Goal: Communication & Community: Share content

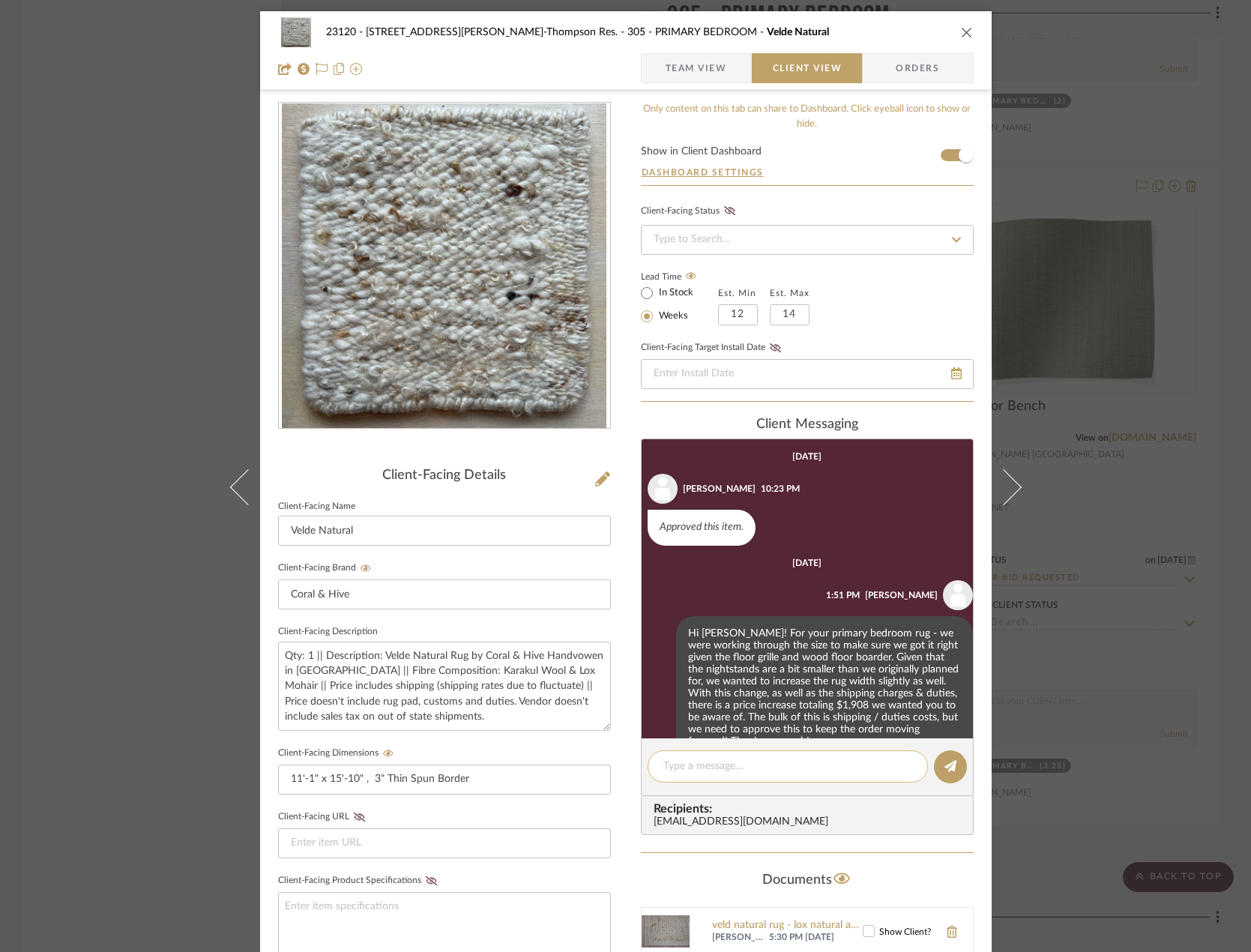
scroll to position [779, 0]
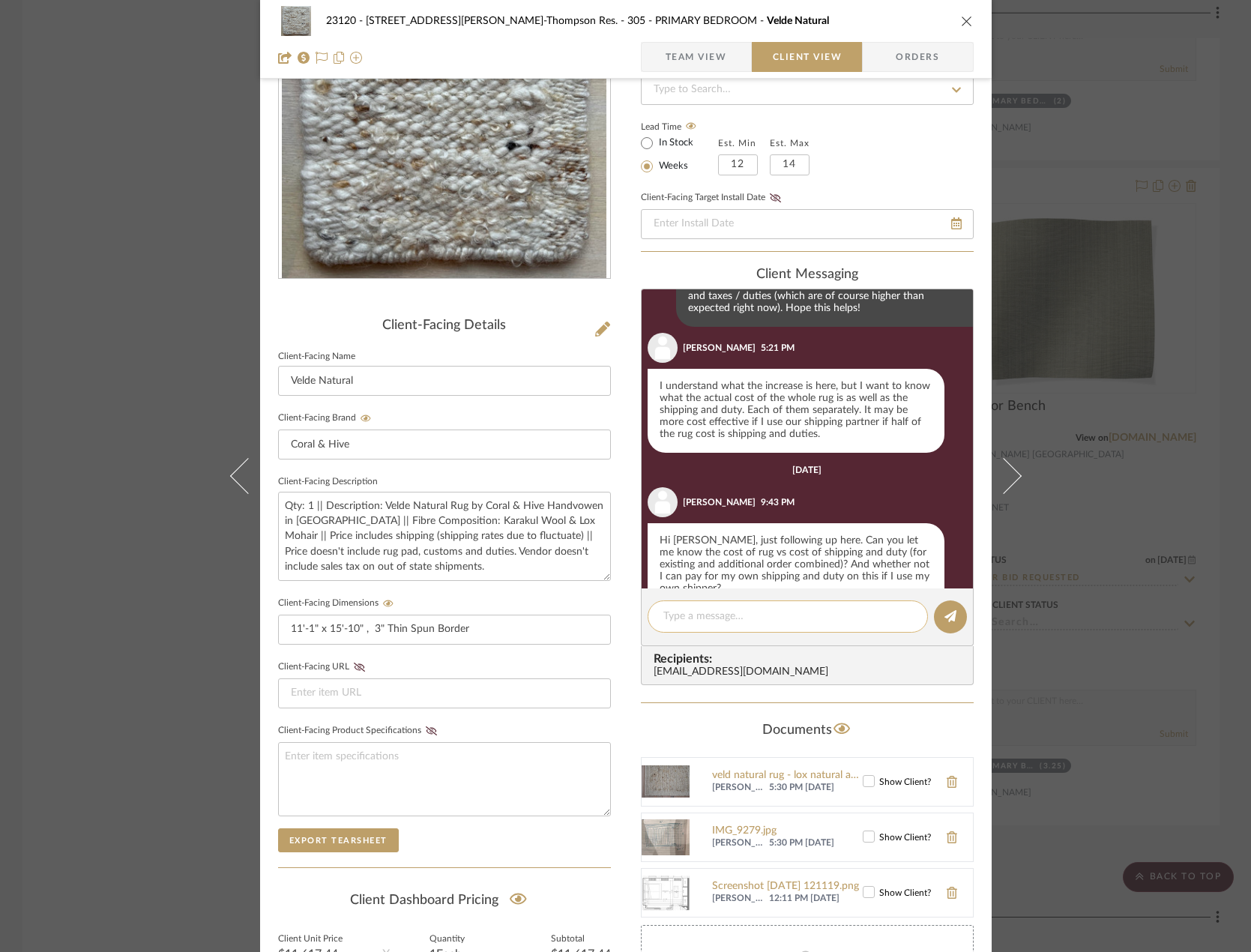
click at [750, 622] on textarea at bounding box center [787, 617] width 249 height 16
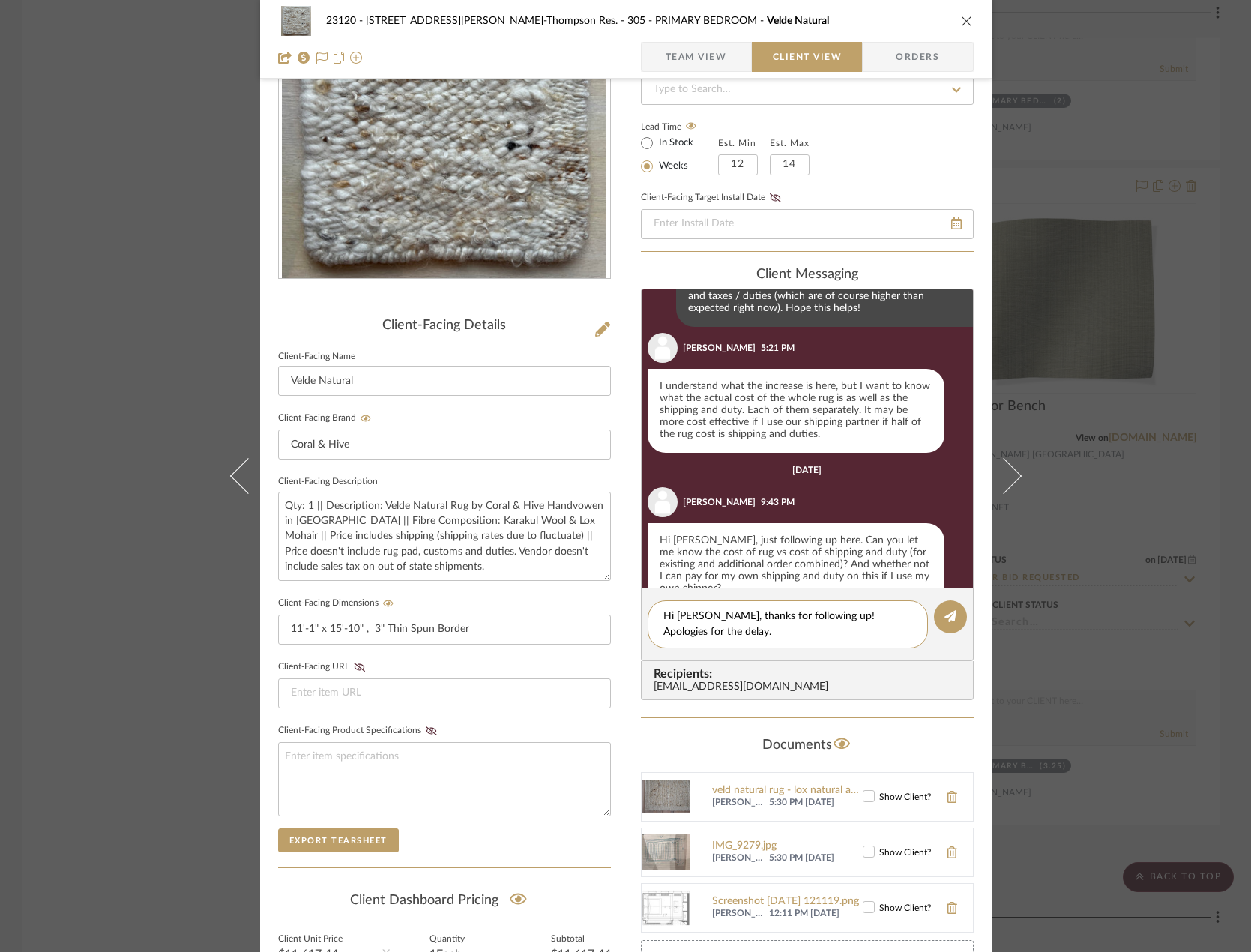
type textarea "Hi [PERSON_NAME], thanks for following up! Apologies for the delay."
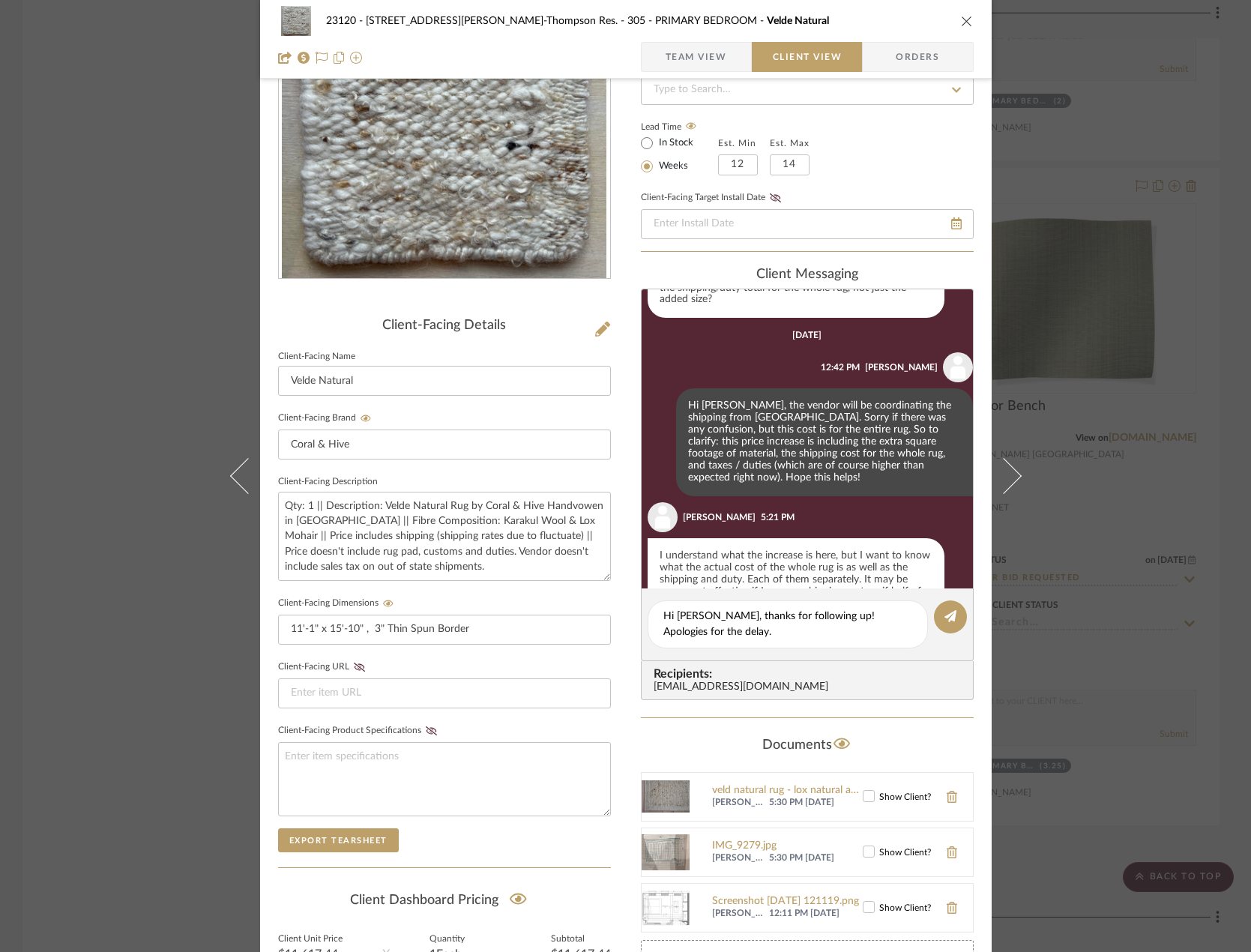
scroll to position [779, 0]
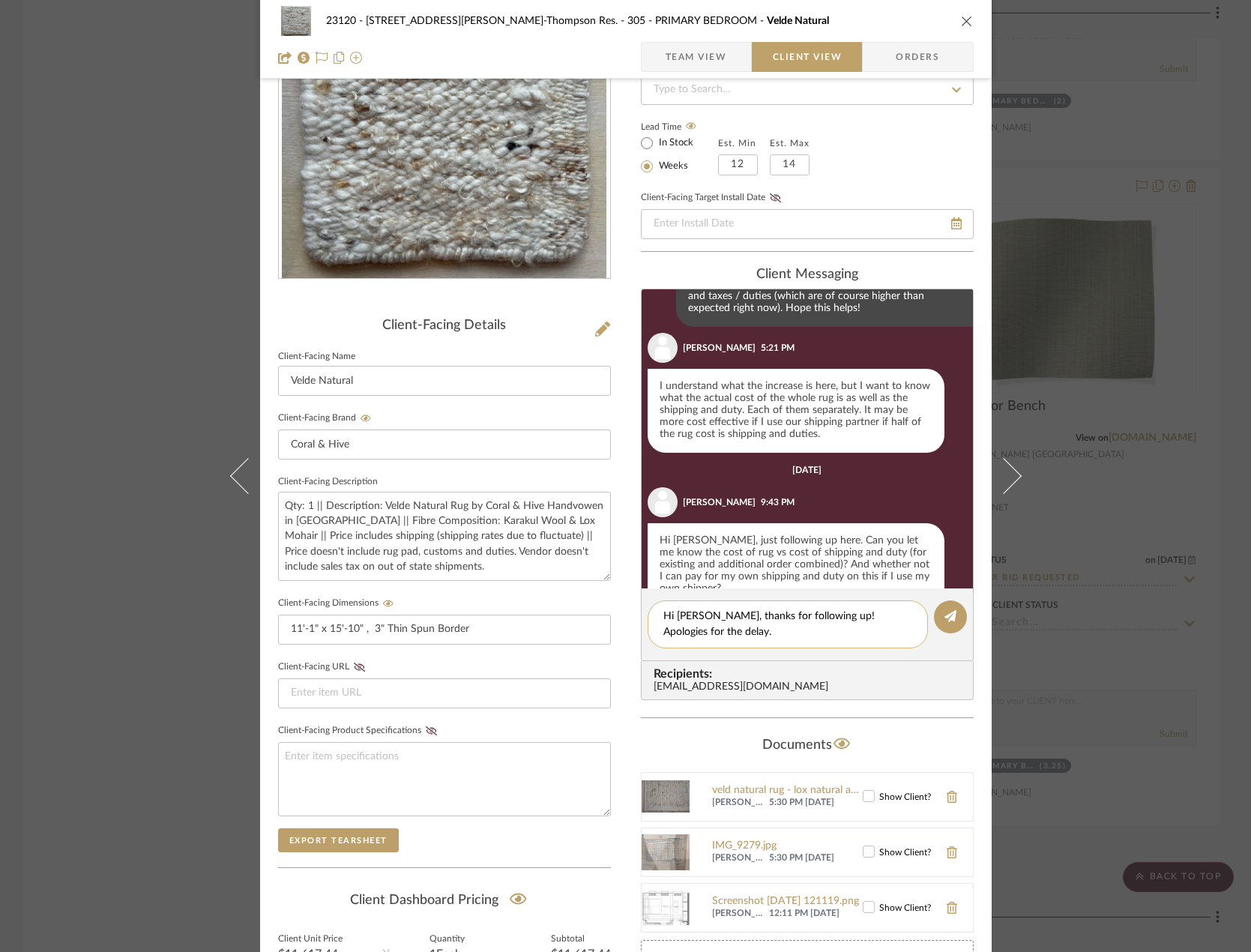
click at [748, 635] on textarea "Hi [PERSON_NAME], thanks for following up! Apologies for the delay." at bounding box center [787, 624] width 249 height 31
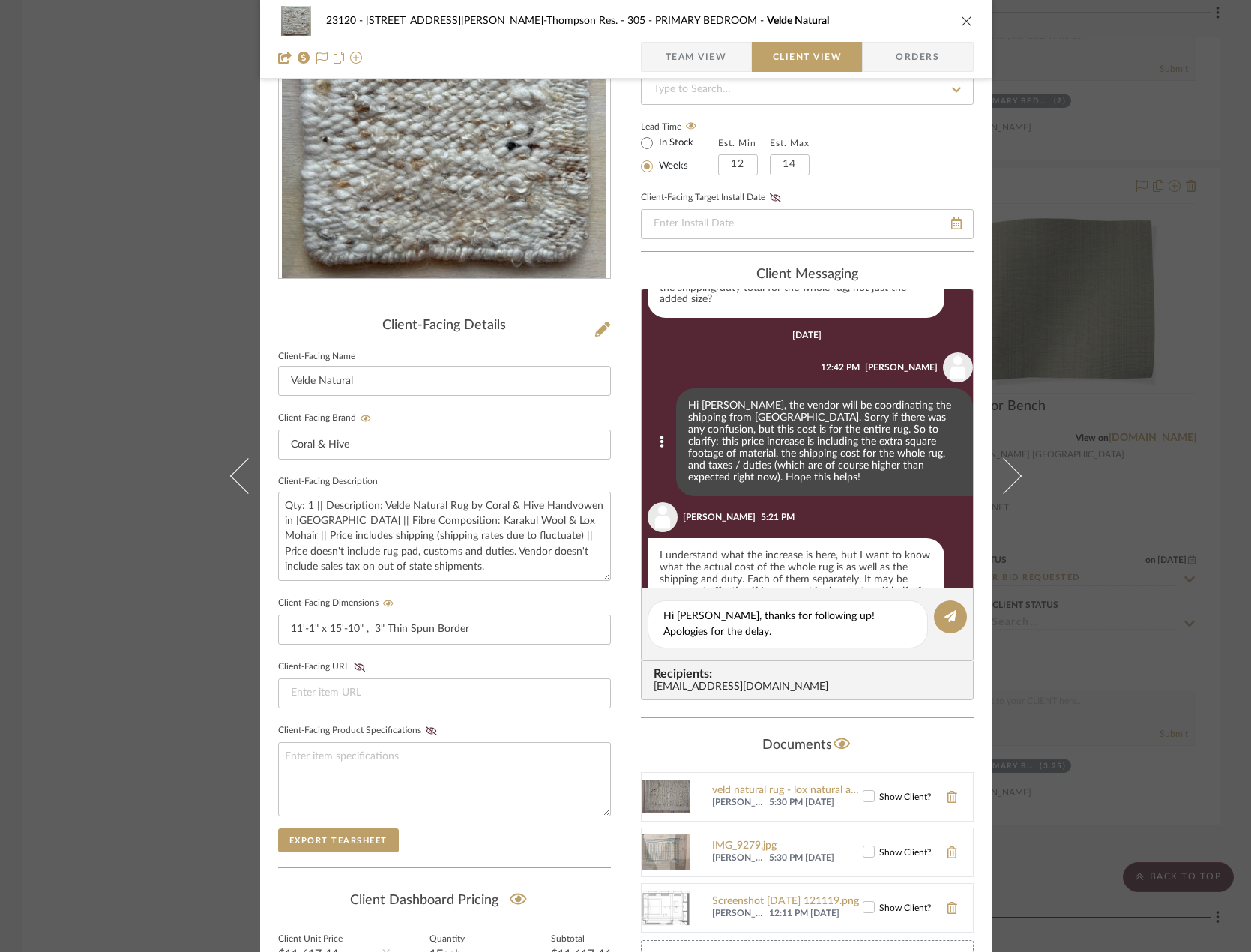
scroll to position [479, 0]
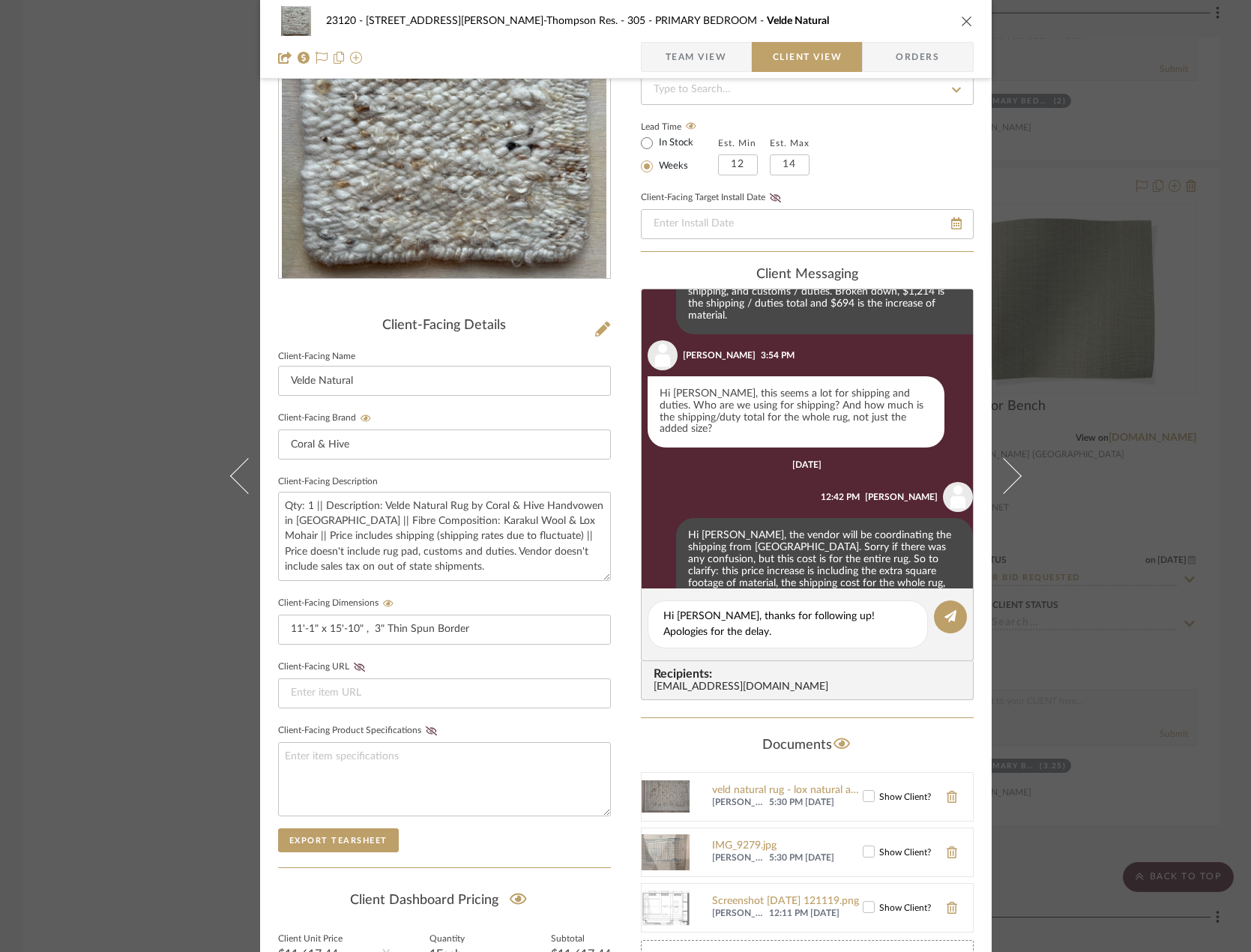
click at [677, 54] on span "Team View" at bounding box center [696, 57] width 61 height 30
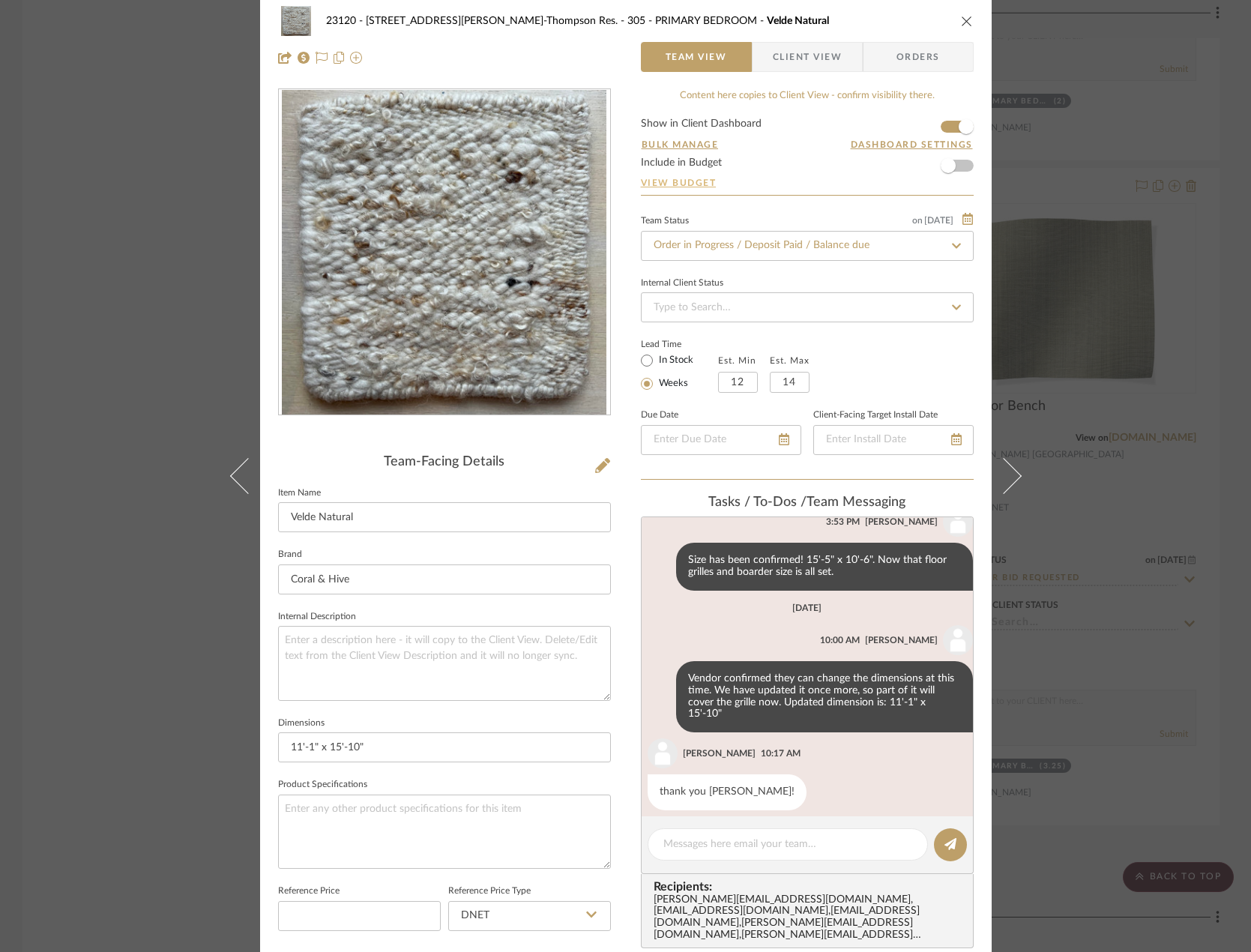
scroll to position [0, 0]
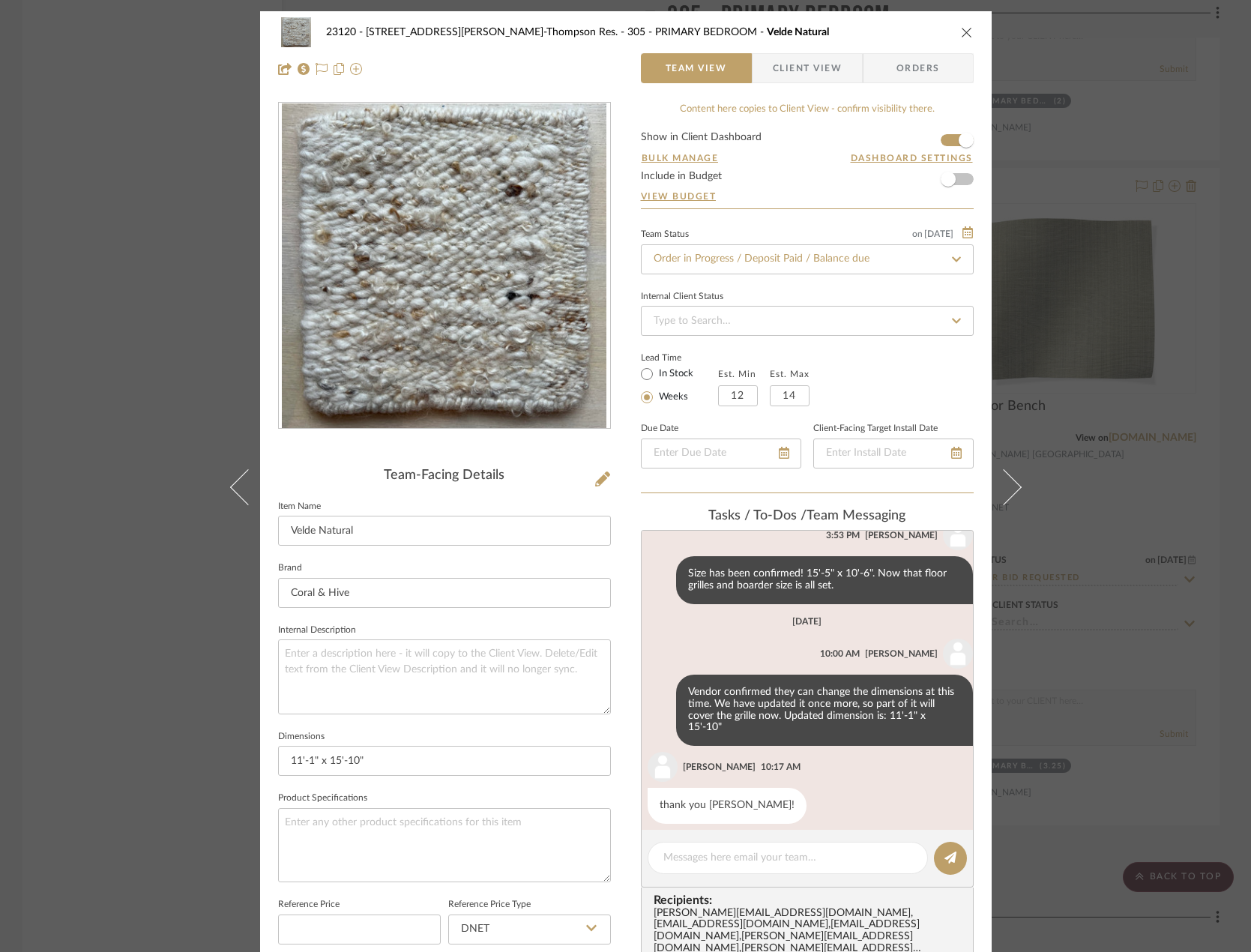
click at [794, 75] on span "Client View" at bounding box center [807, 68] width 69 height 30
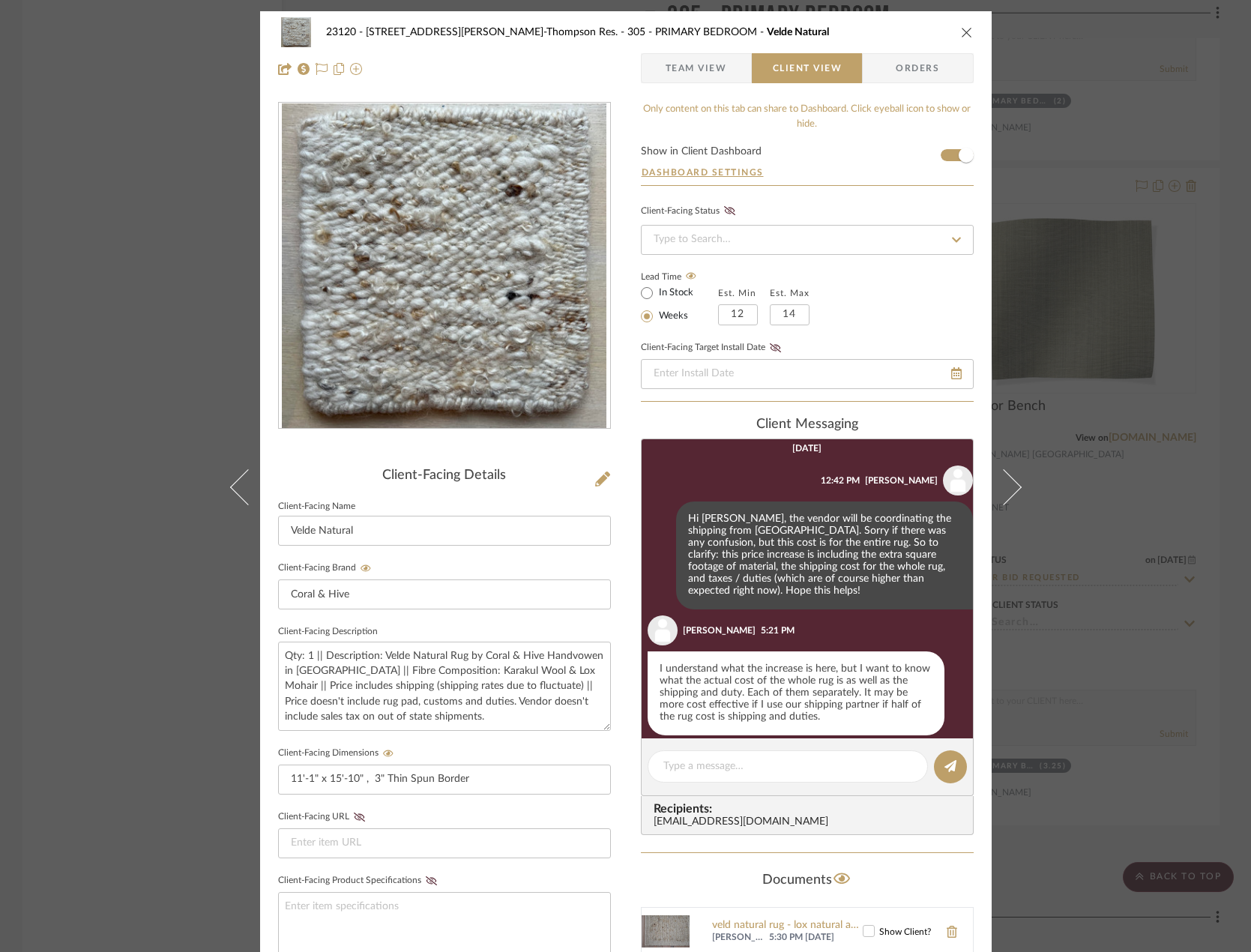
scroll to position [779, 0]
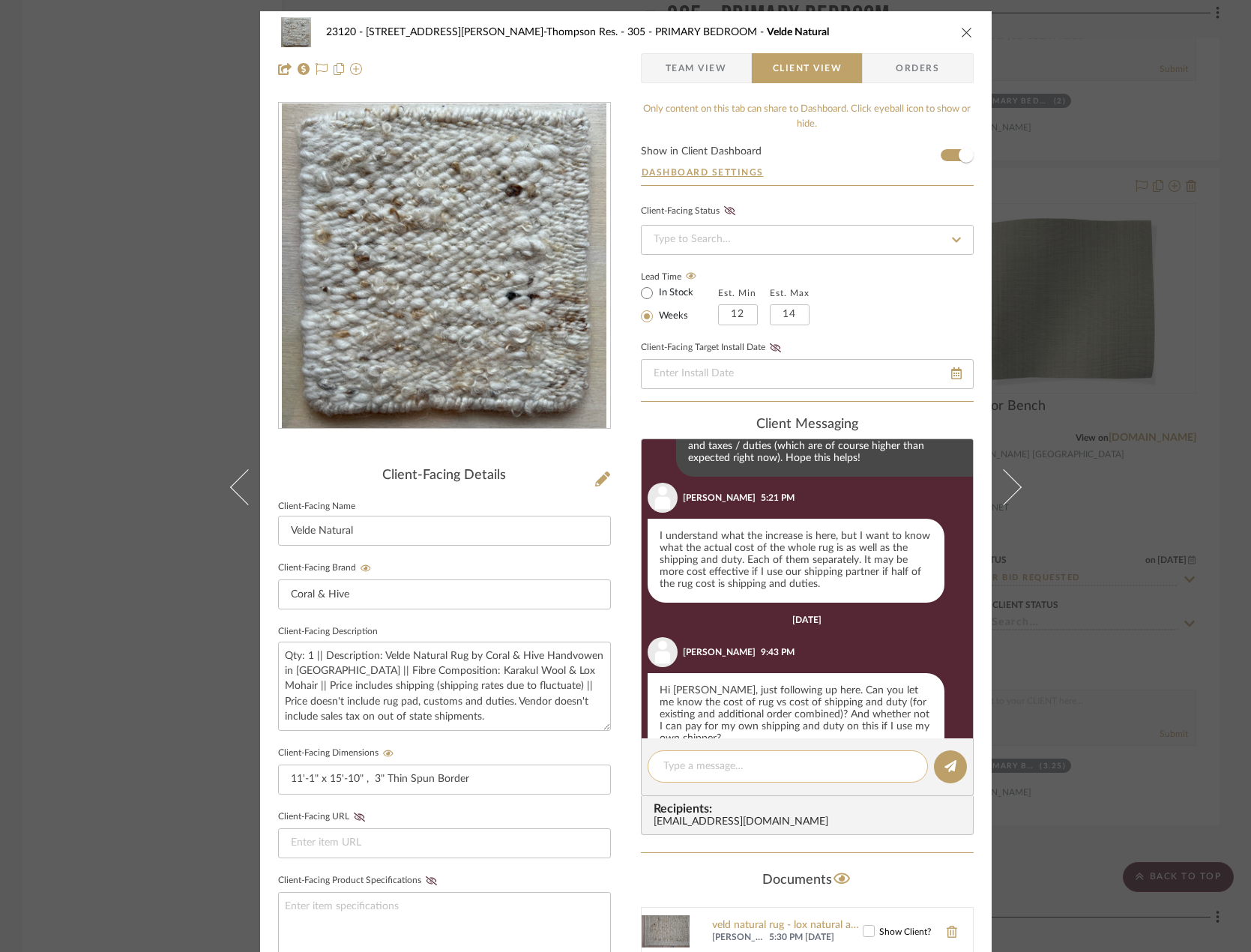
click at [765, 766] on textarea at bounding box center [787, 767] width 249 height 16
click at [741, 759] on textarea "Hi [PERSON_NAME]," at bounding box center [787, 767] width 249 height 16
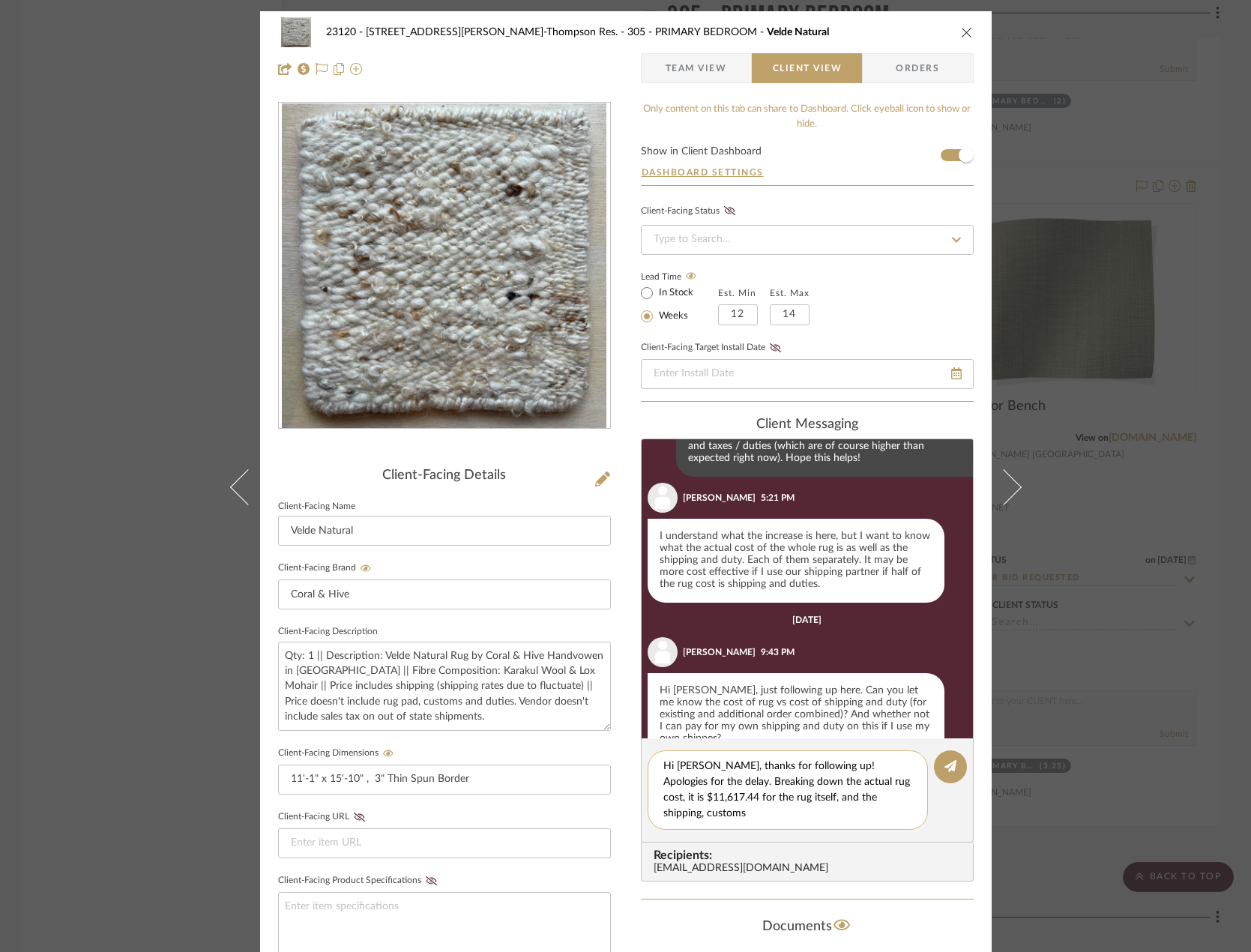
scroll to position [0, 0]
drag, startPoint x: 805, startPoint y: 815, endPoint x: 705, endPoint y: 784, distance: 104.7
click at [705, 784] on textarea "Hi [PERSON_NAME], thanks for following up! Apologies for the delay. Breaking do…" at bounding box center [787, 790] width 249 height 63
drag, startPoint x: 821, startPoint y: 818, endPoint x: 636, endPoint y: 740, distance: 200.8
click at [641, 740] on editor-of-message "Hi [PERSON_NAME], thanks for following up! Apologies for the delay, and for the…" at bounding box center [807, 790] width 333 height 104
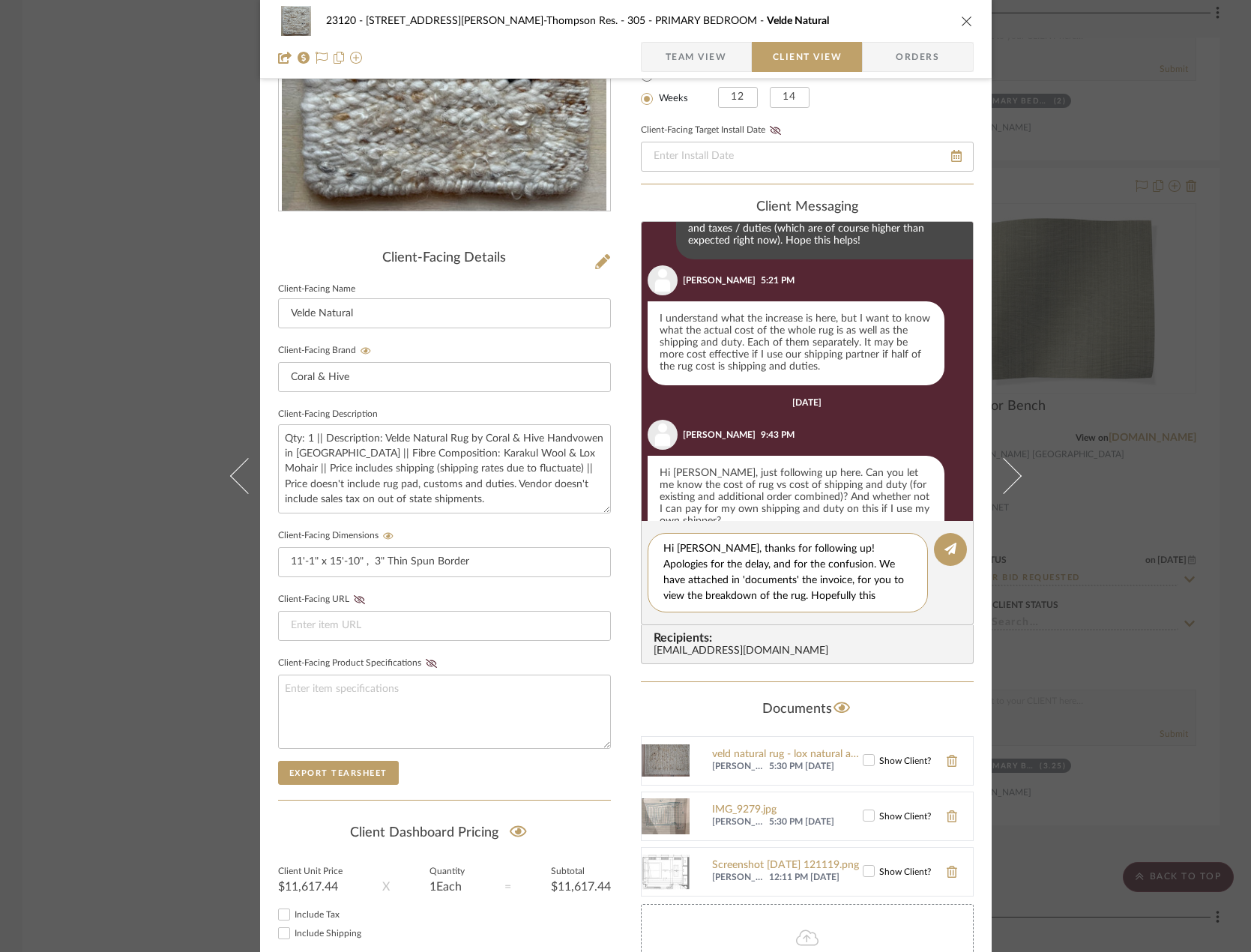
scroll to position [330, 0]
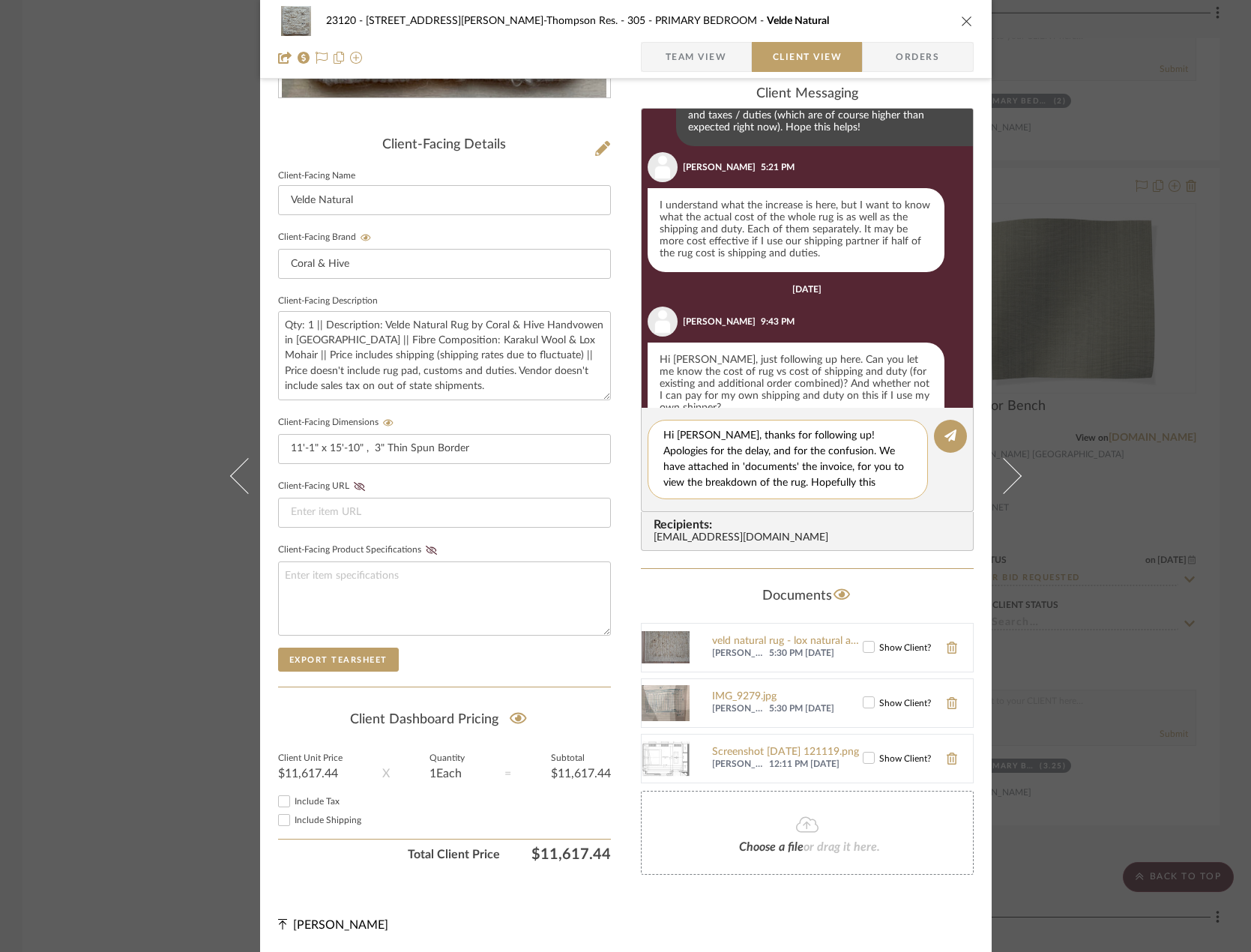
click at [874, 479] on textarea "Hi [PERSON_NAME], thanks for following up! Apologies for the delay, and for the…" at bounding box center [793, 459] width 260 height 63
click at [807, 479] on textarea "Hi [PERSON_NAME], thanks for following up! Apologies for the delay, and for the…" at bounding box center [793, 459] width 260 height 63
drag, startPoint x: 747, startPoint y: 484, endPoint x: 615, endPoint y: 403, distance: 154.9
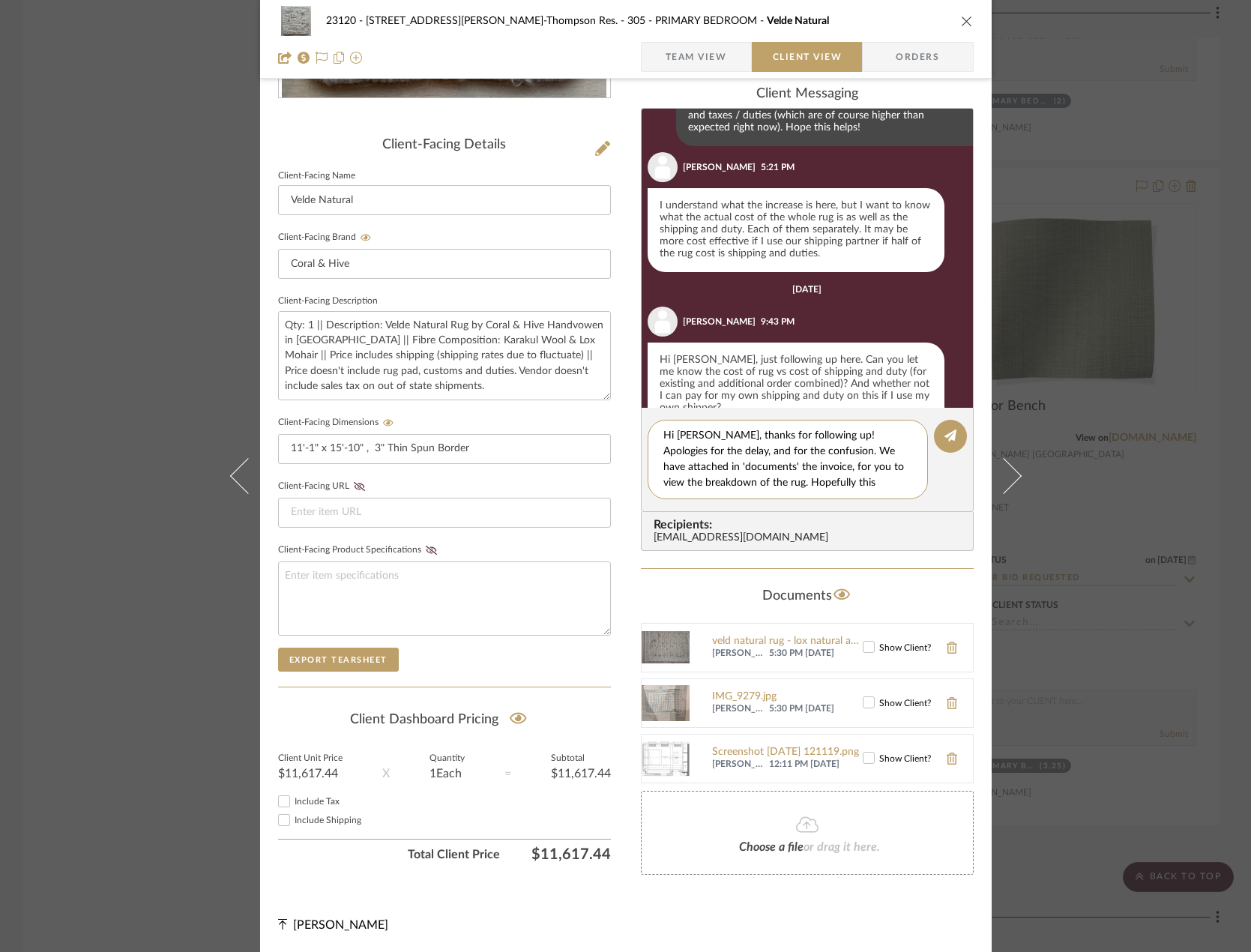
click at [615, 403] on div "23120 - [STREET_ADDRESS][PERSON_NAME]-Thompson Res. 305 - PRIMARY BEDROOM Velde…" at bounding box center [626, 316] width 731 height 1271
click at [830, 476] on textarea "Hi [PERSON_NAME], thanks for following up! Apologies for the delay, and for the…" at bounding box center [793, 459] width 260 height 63
click at [820, 468] on textarea "Hi [PERSON_NAME], thanks for following up! Apologies for the delay, and for the…" at bounding box center [793, 459] width 260 height 63
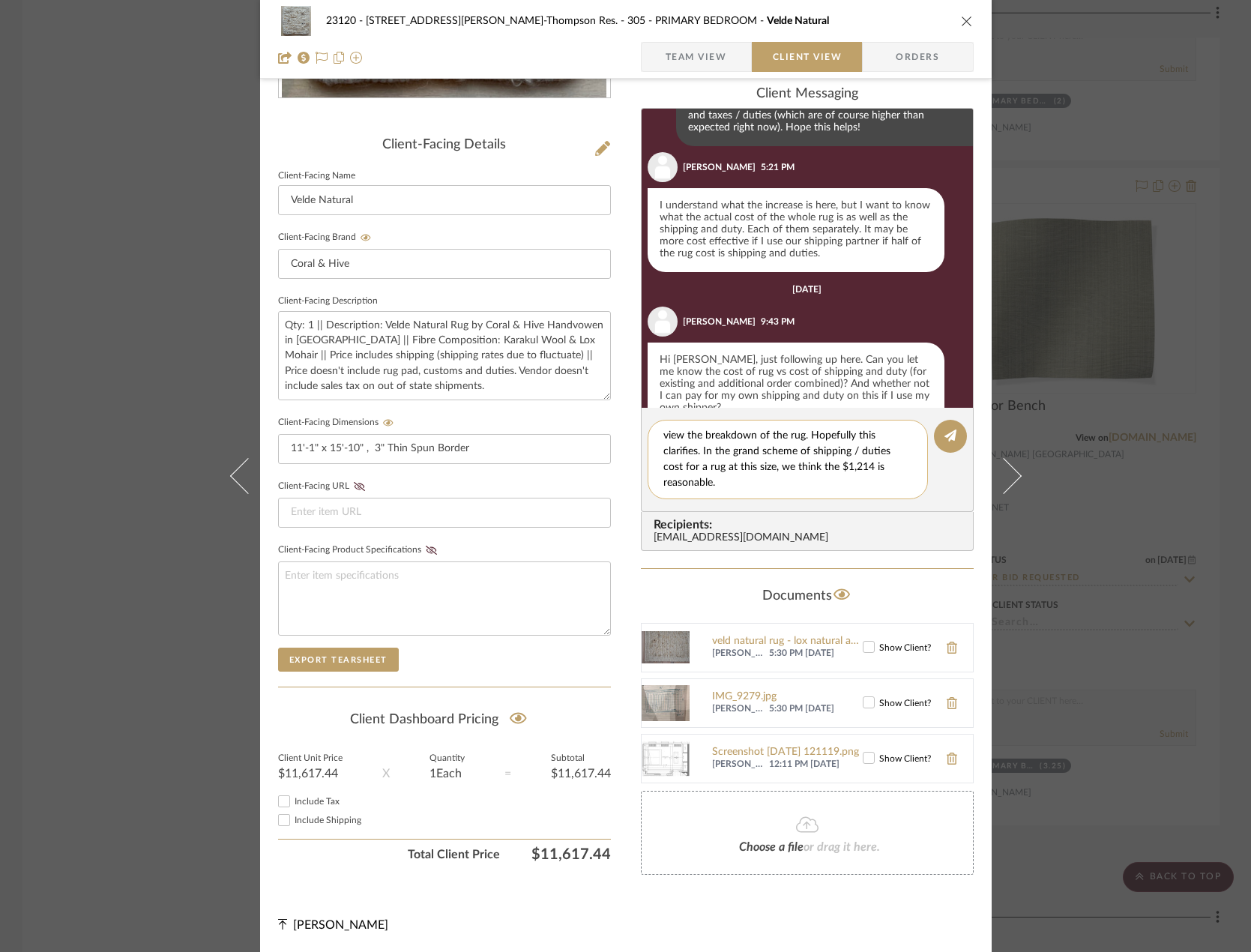
scroll to position [31, 0]
click at [867, 484] on textarea "Hi [PERSON_NAME], thanks for following up! Apologies for the delay, and for the…" at bounding box center [793, 459] width 260 height 63
click at [774, 473] on textarea "Hi [PERSON_NAME], thanks for following up! Apologies for the delay, and for the…" at bounding box center [793, 459] width 260 height 63
type textarea "Hi [PERSON_NAME], thanks for following up! Apologies for the delay, and for the…"
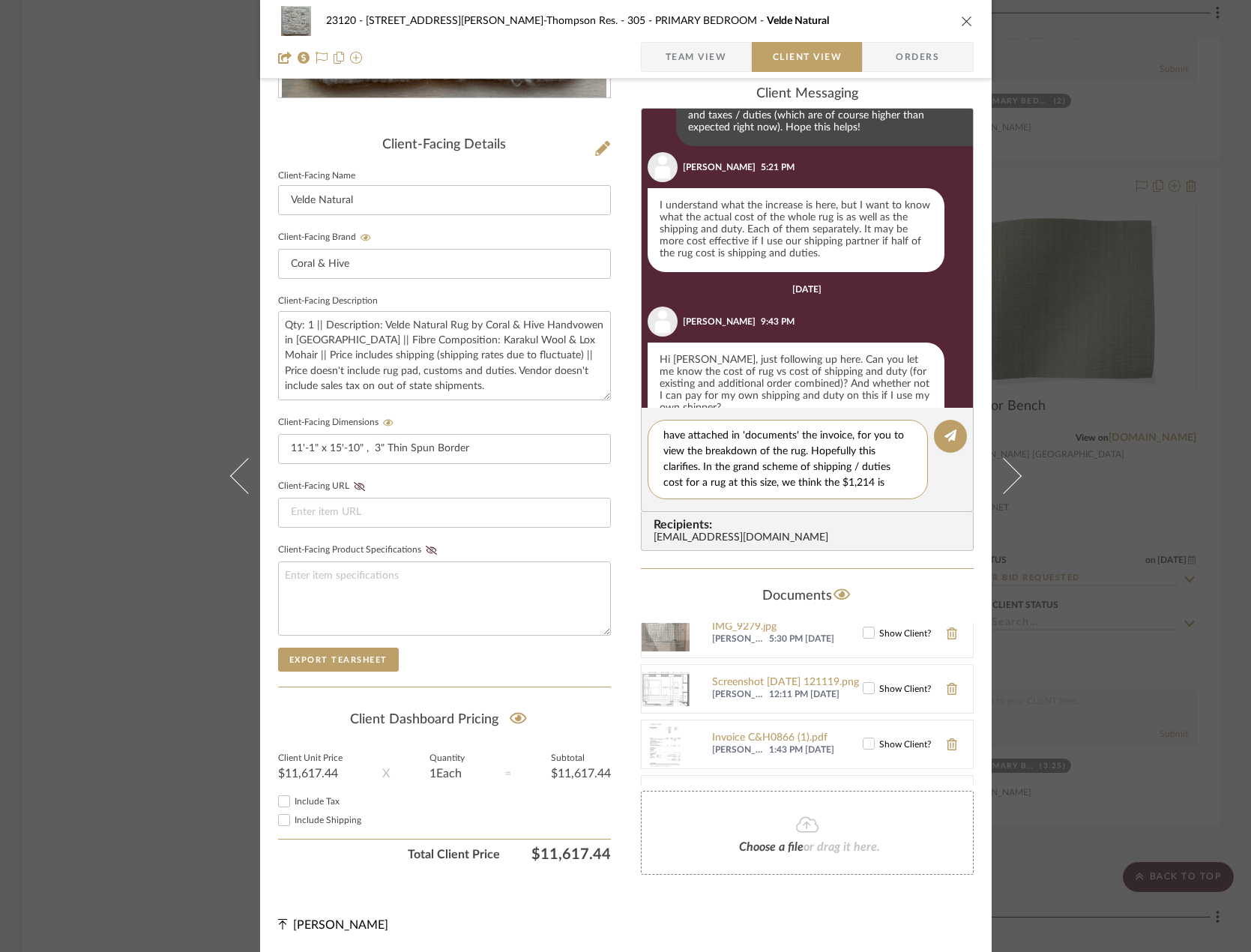
scroll to position [110, 0]
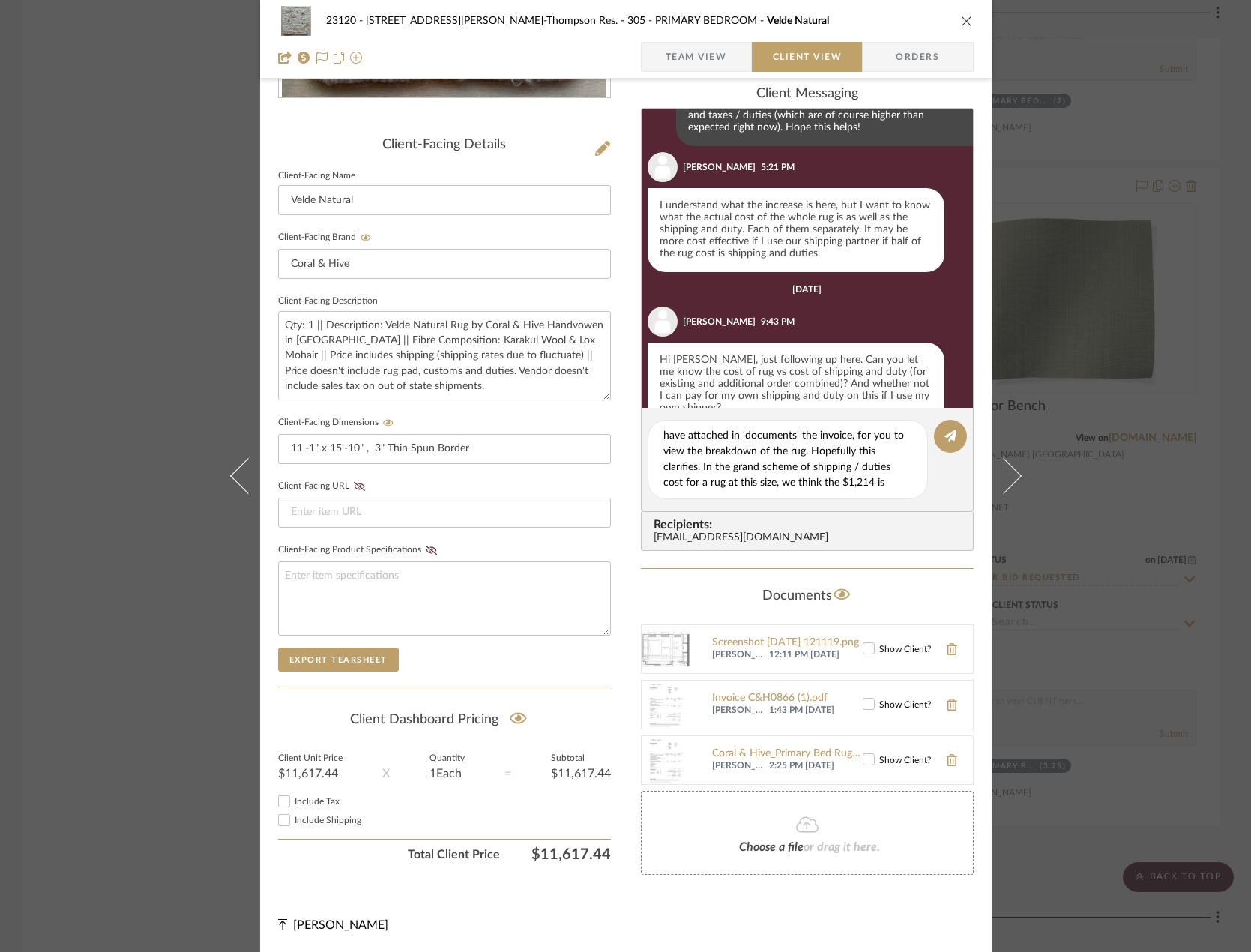
click at [863, 759] on icon at bounding box center [869, 759] width 10 height 10
click at [838, 479] on textarea "Hi [PERSON_NAME], thanks for following up! Apologies for the delay, and for the…" at bounding box center [793, 459] width 260 height 63
click at [871, 482] on textarea "Hi [PERSON_NAME], thanks for following up! Apologies for the delay, and for the…" at bounding box center [793, 459] width 260 height 63
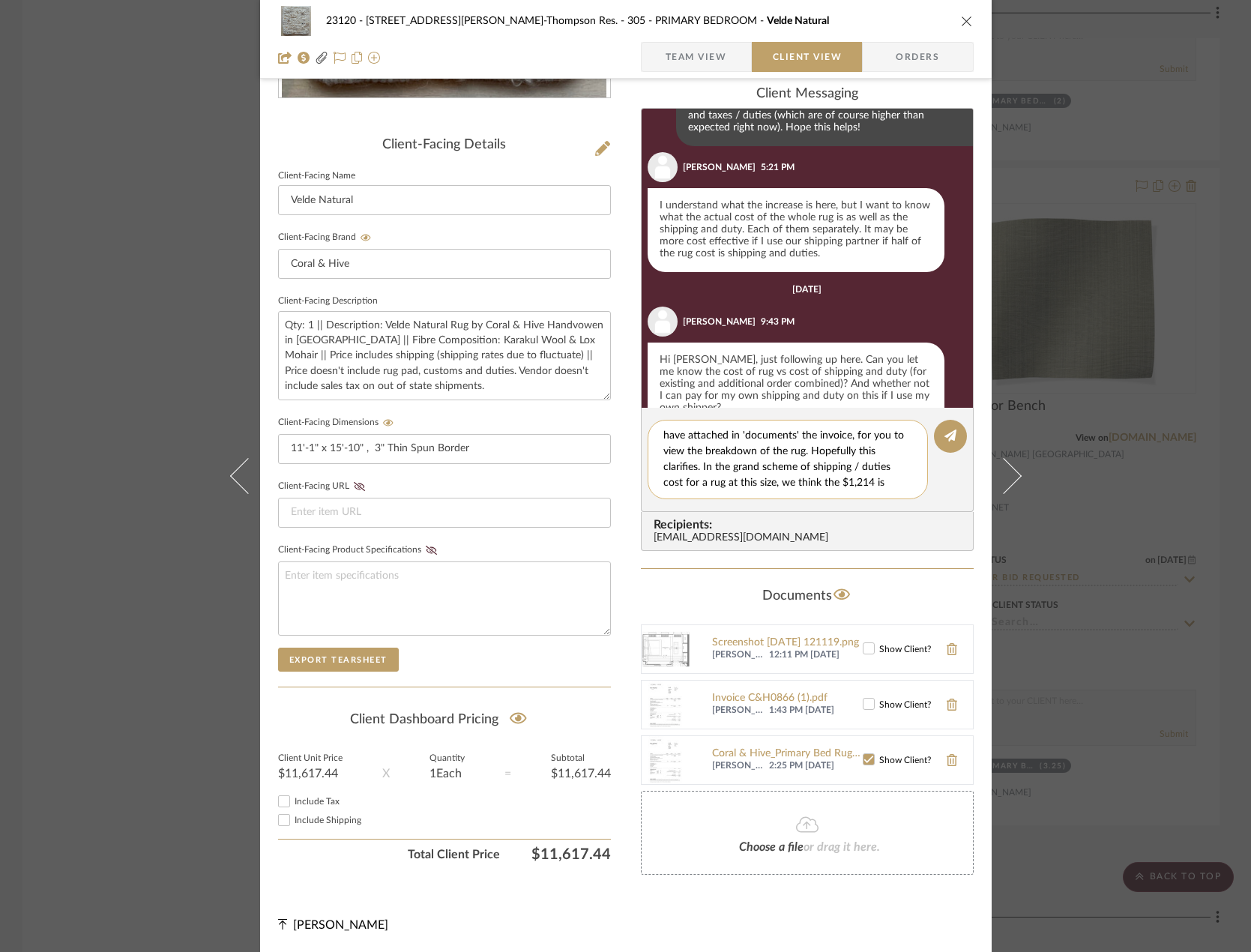
scroll to position [45, 0]
type textarea "Hi [PERSON_NAME], thanks for following up! Apologies for the delay, and for the…"
click at [947, 437] on icon at bounding box center [950, 436] width 12 height 12
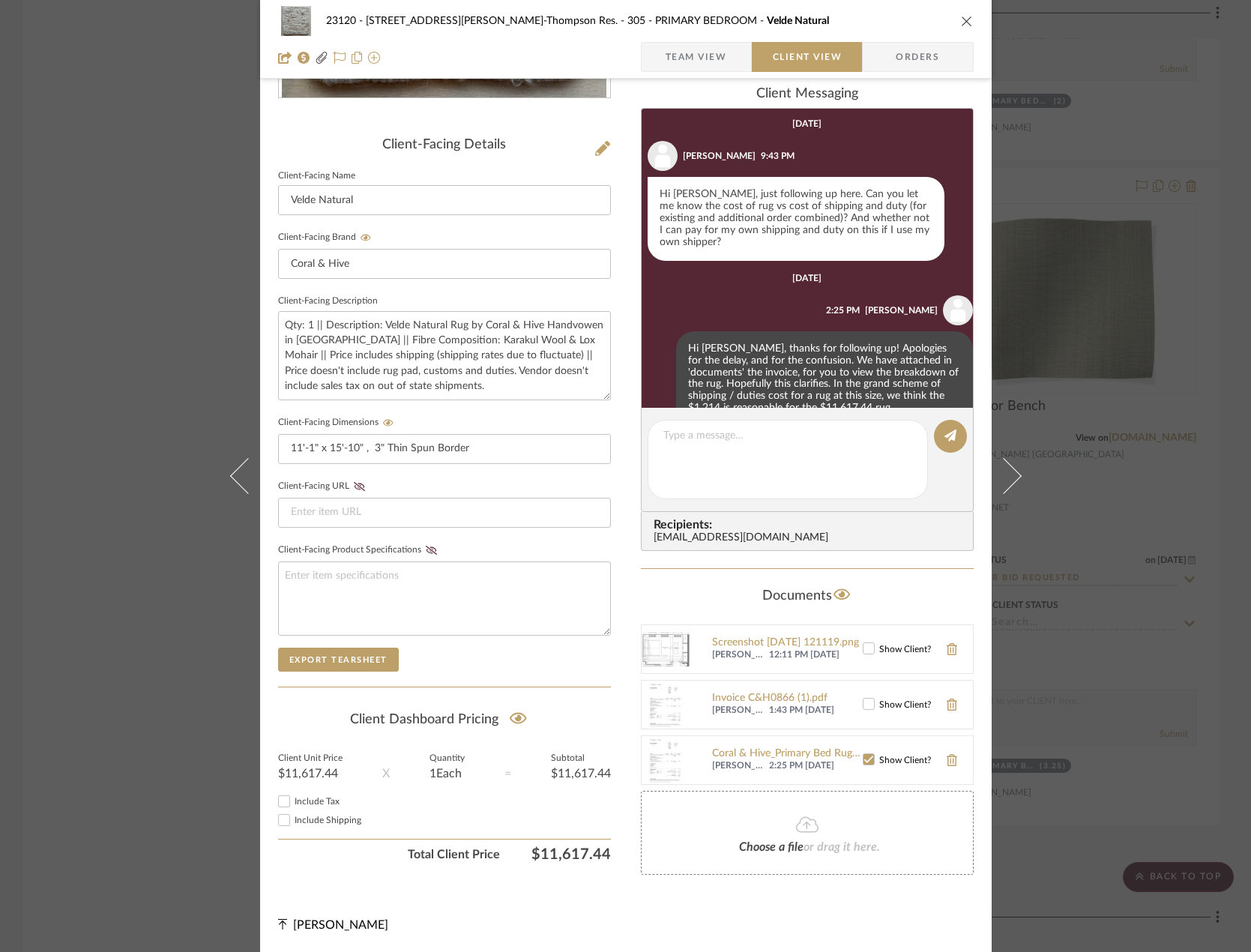
scroll to position [945, 0]
click at [279, 826] on input "Include Shipping" at bounding box center [284, 820] width 18 height 18
checkbox input "true"
click at [143, 317] on div "23120 - [STREET_ADDRESS][PERSON_NAME]-Thompson Res. 305 - PRIMARY BEDROOM Velde…" at bounding box center [625, 476] width 1251 height 952
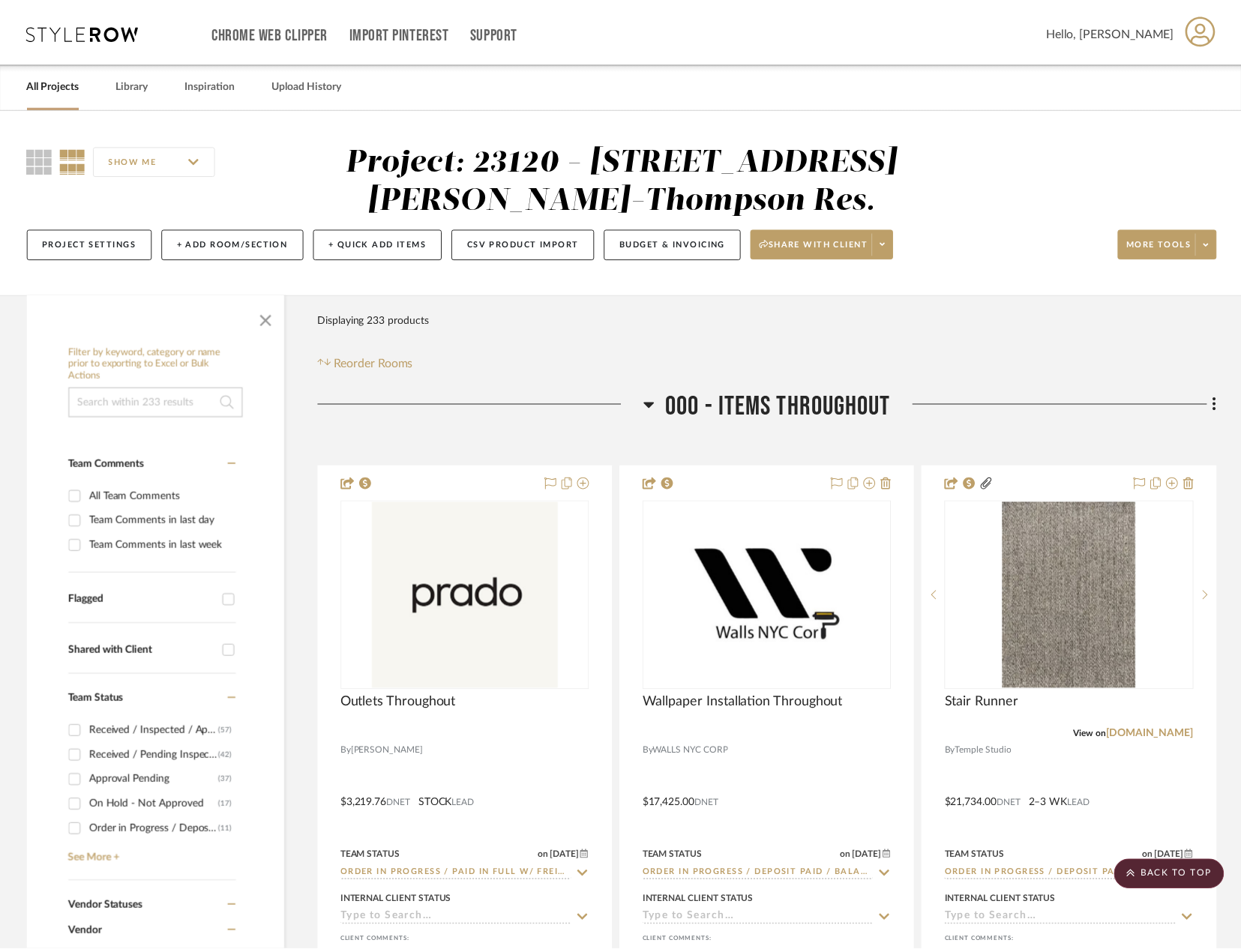
scroll to position [33994, 0]
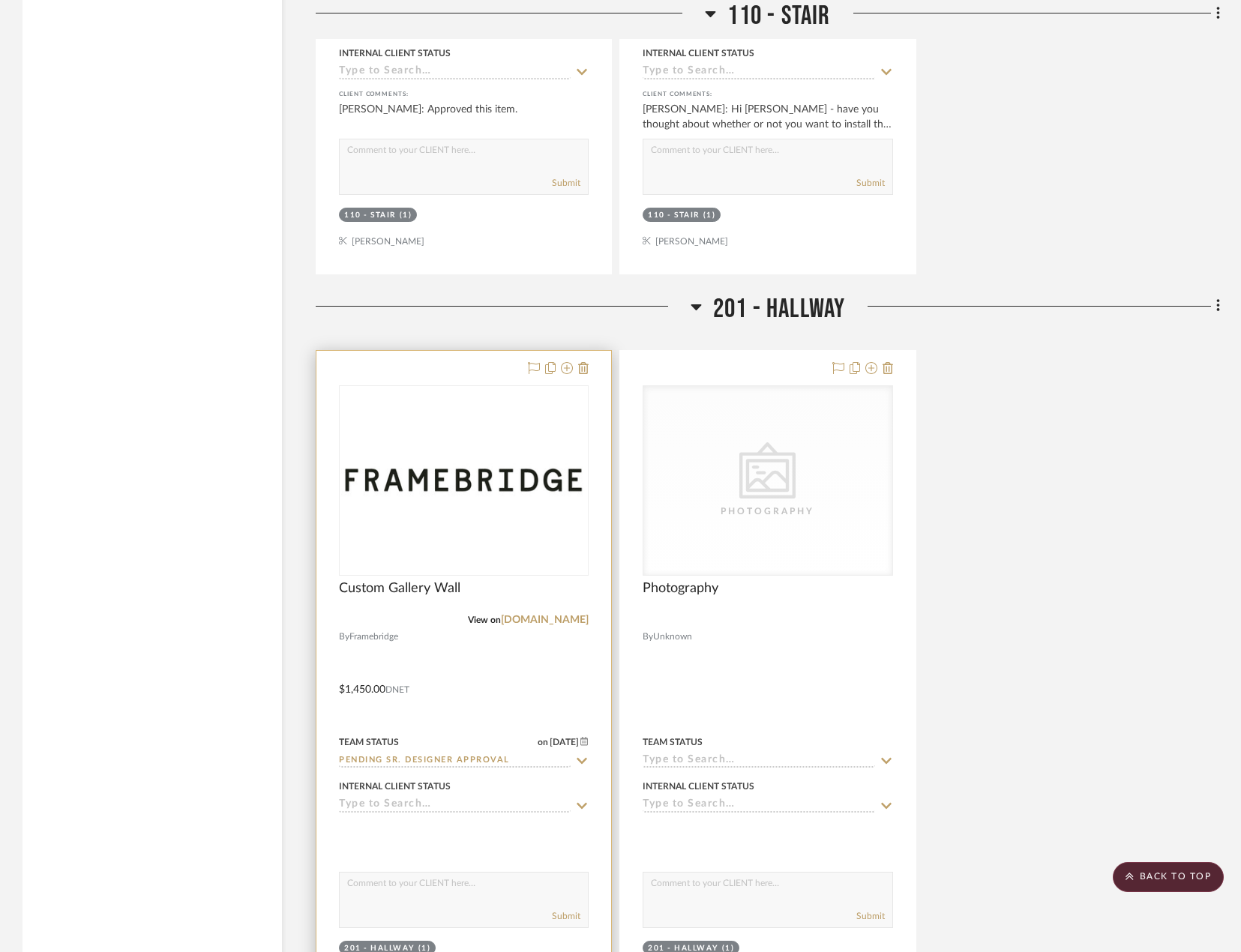
click at [486, 679] on div at bounding box center [464, 678] width 295 height 656
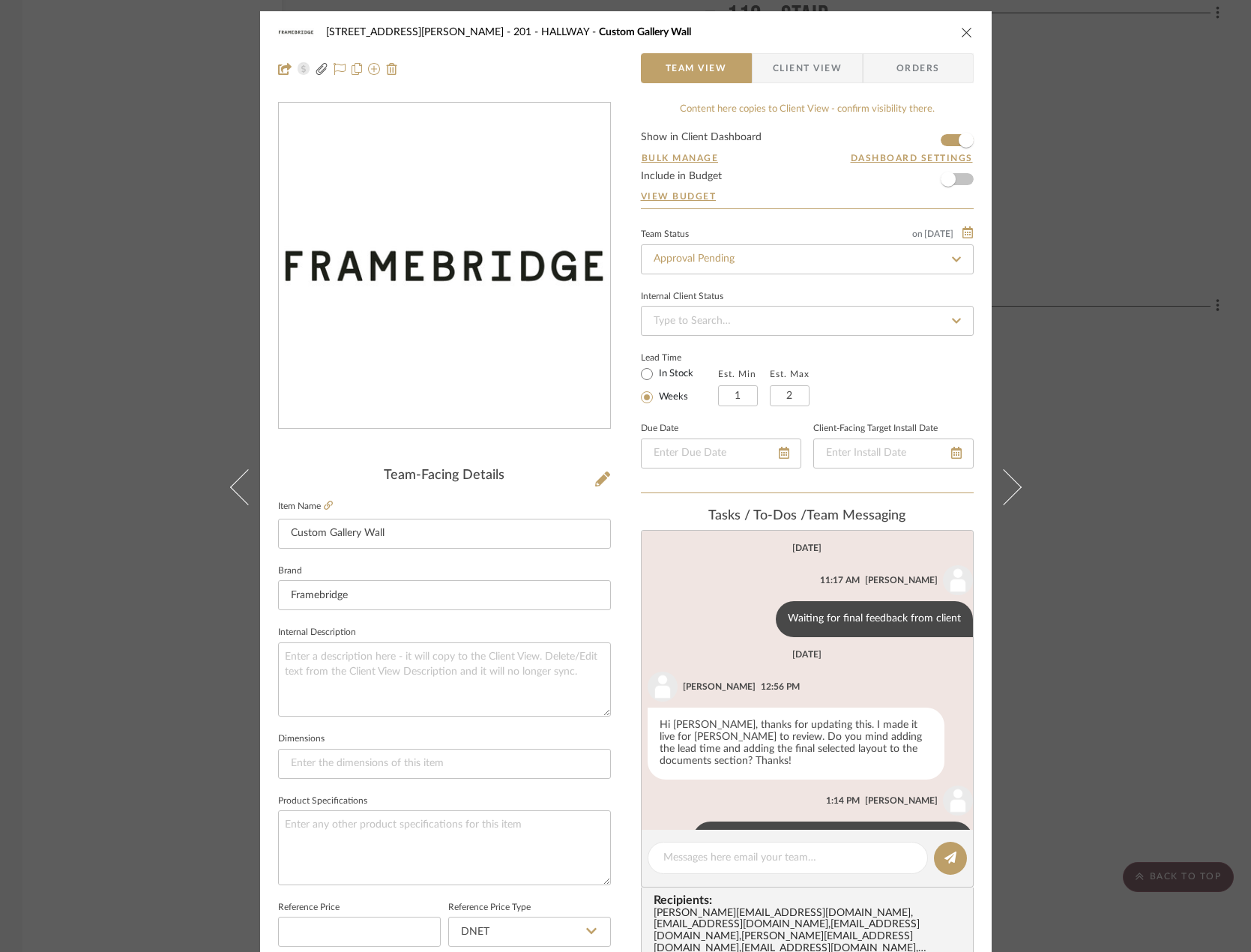
scroll to position [34, 0]
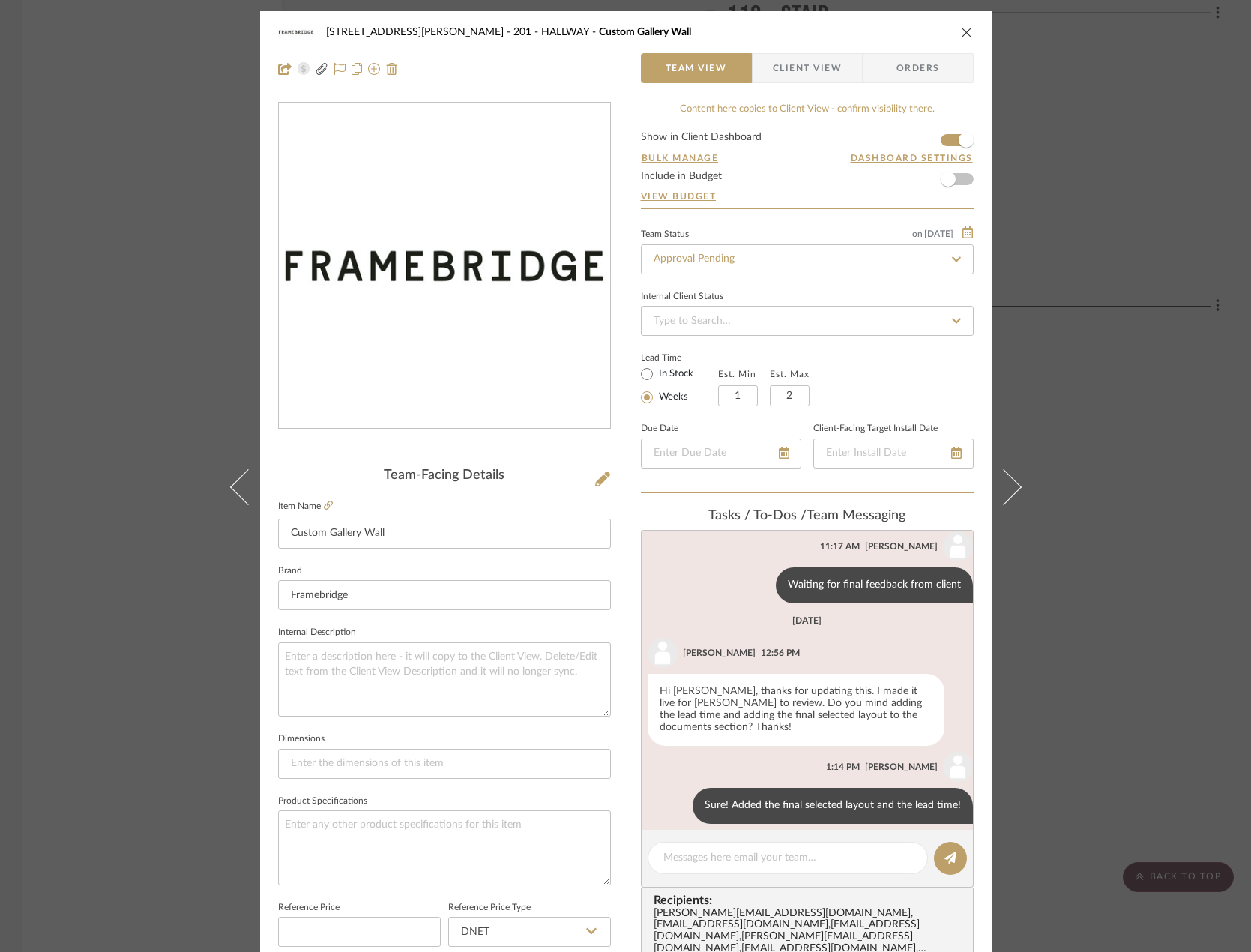
click at [173, 228] on div "22120 - 136 W 22nd Street - Chang 201 - HALLWAY Custom Gallery Wall Team View C…" at bounding box center [625, 476] width 1251 height 952
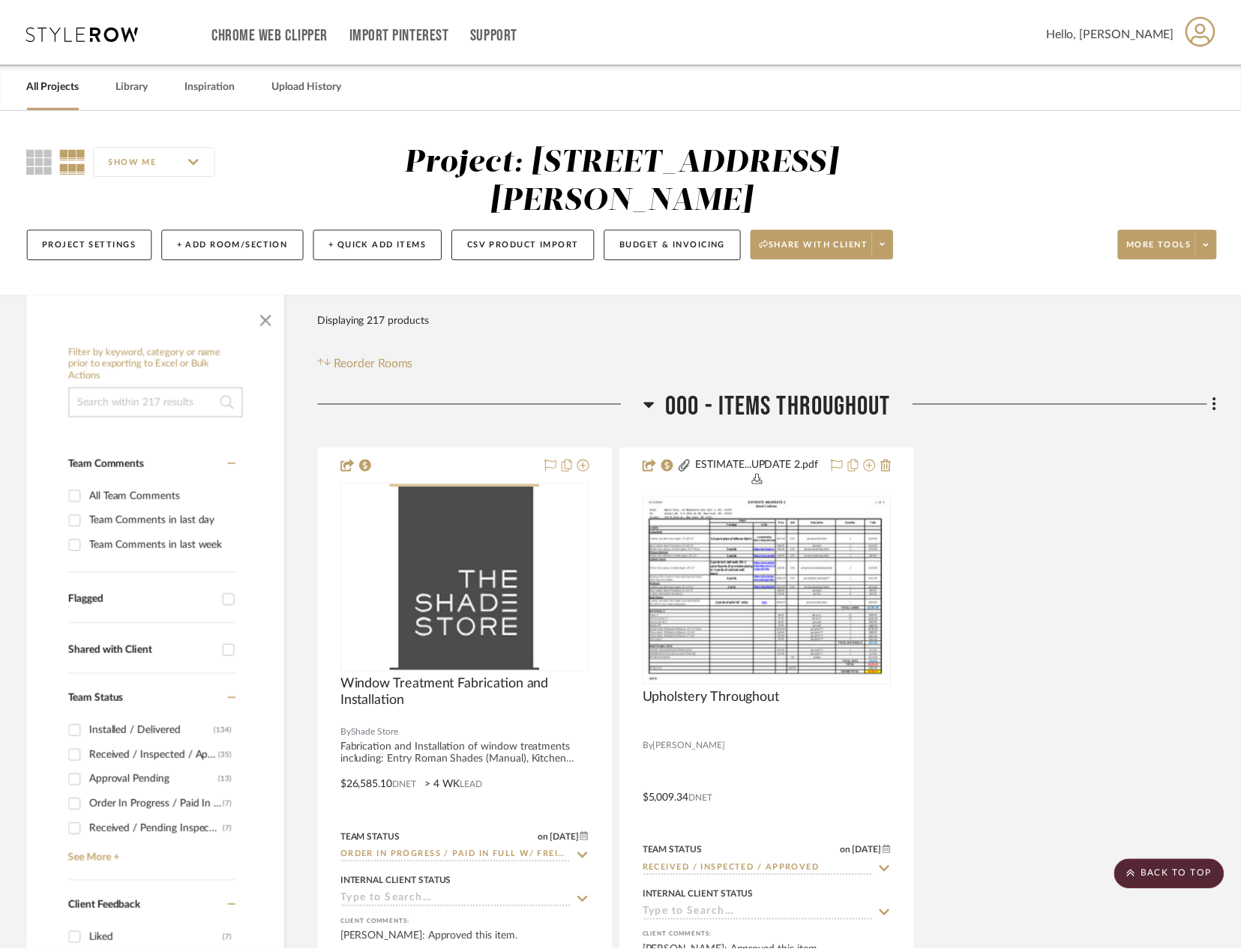
scroll to position [14401, 0]
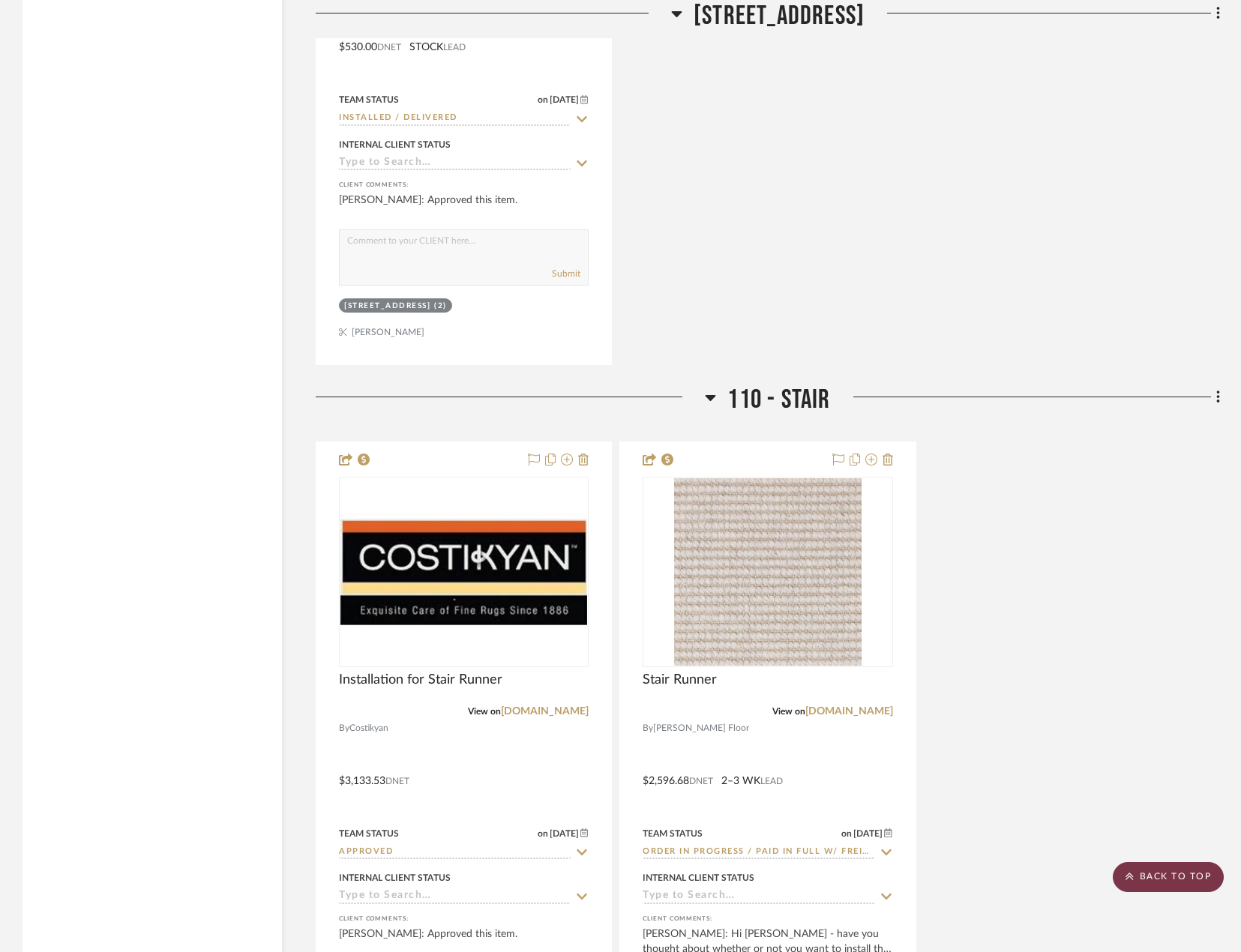
click at [1192, 889] on scroll-to-top-button "BACK TO TOP" at bounding box center [1169, 877] width 111 height 30
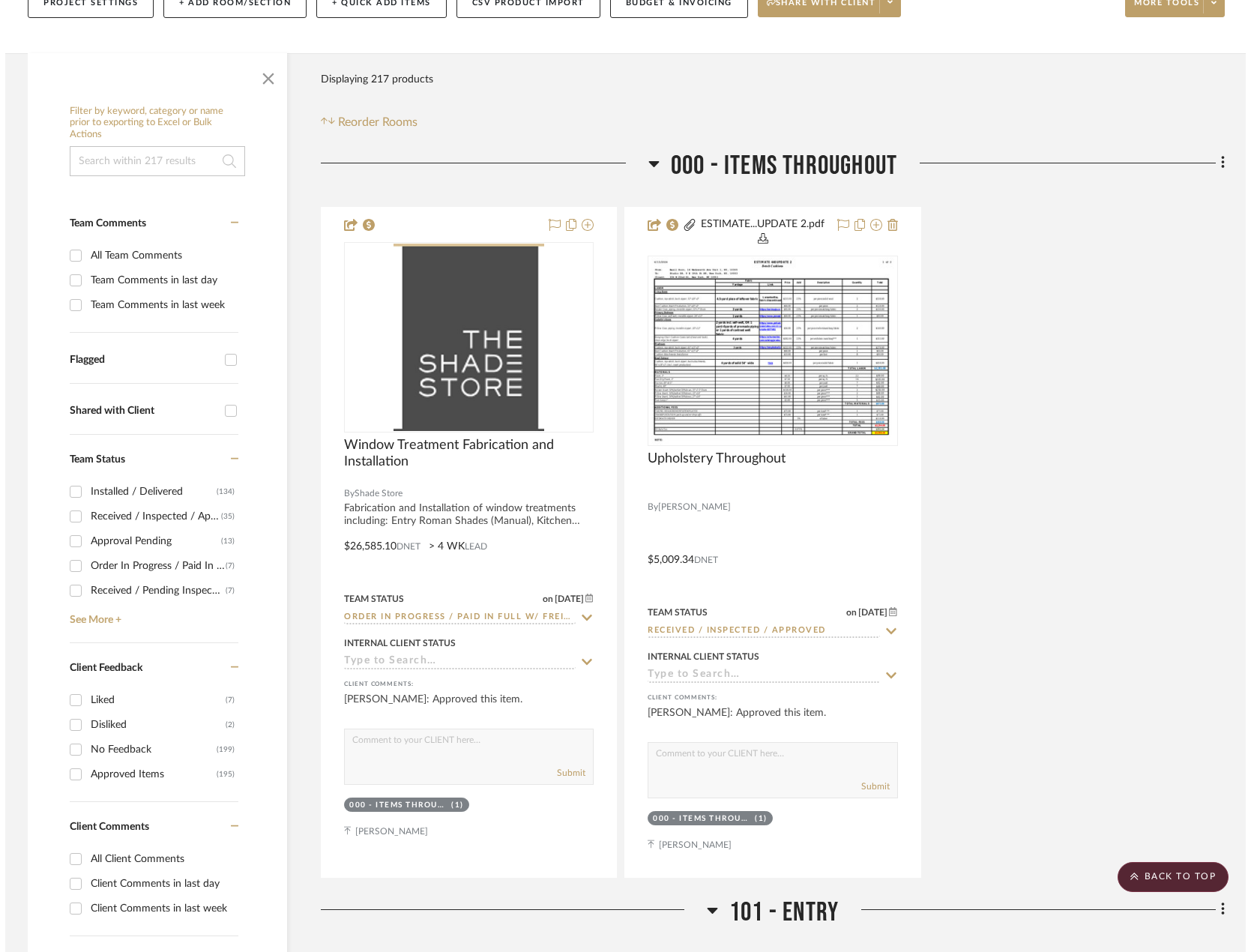
scroll to position [0, 0]
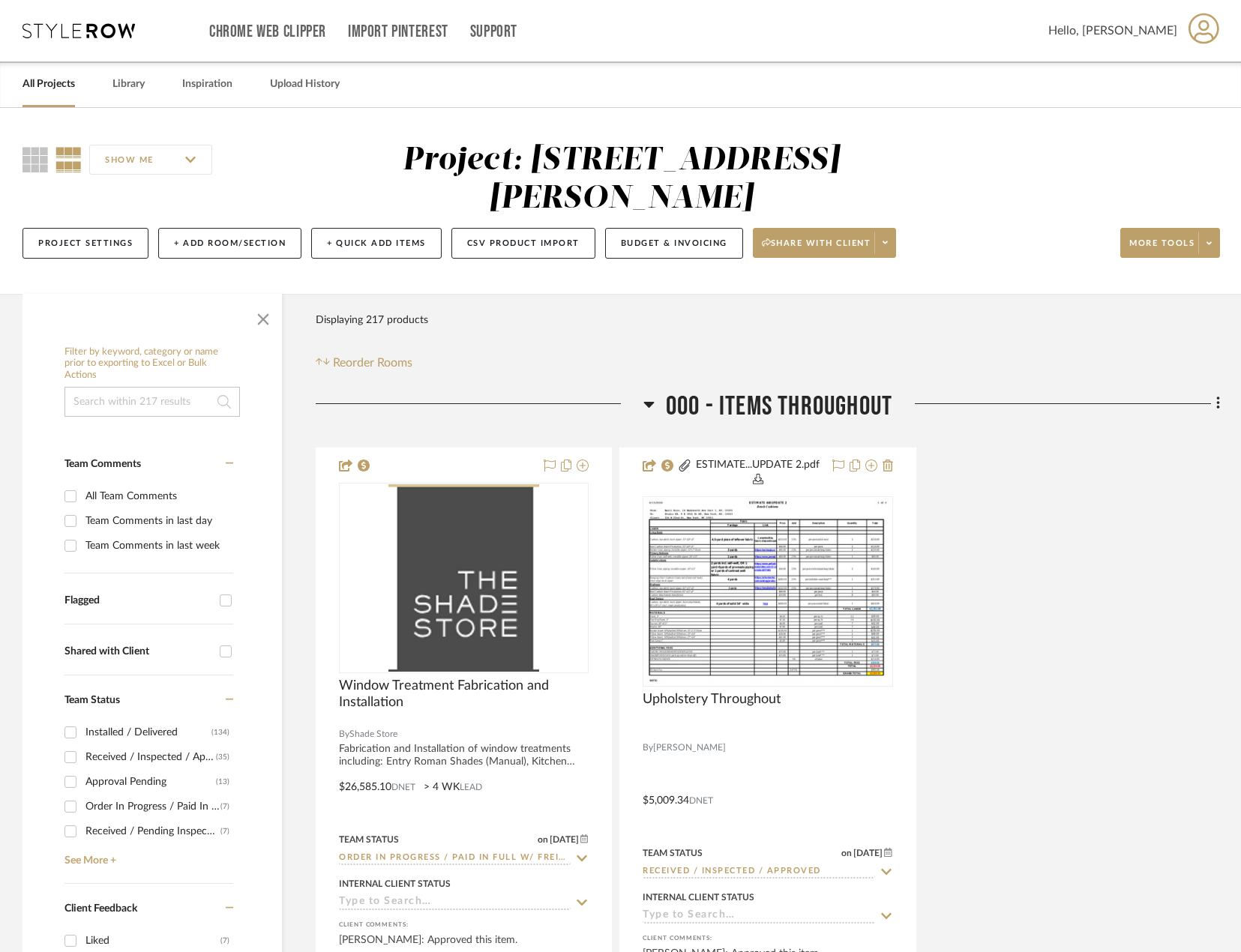
click at [899, 243] on div "Project Settings + Add Room/Section + Quick Add Items CSV Product Import Budget…" at bounding box center [621, 243] width 1197 height 51
click at [888, 247] on icon at bounding box center [885, 243] width 5 height 8
click at [835, 324] on span "Generate URL to Share" at bounding box center [830, 322] width 128 height 13
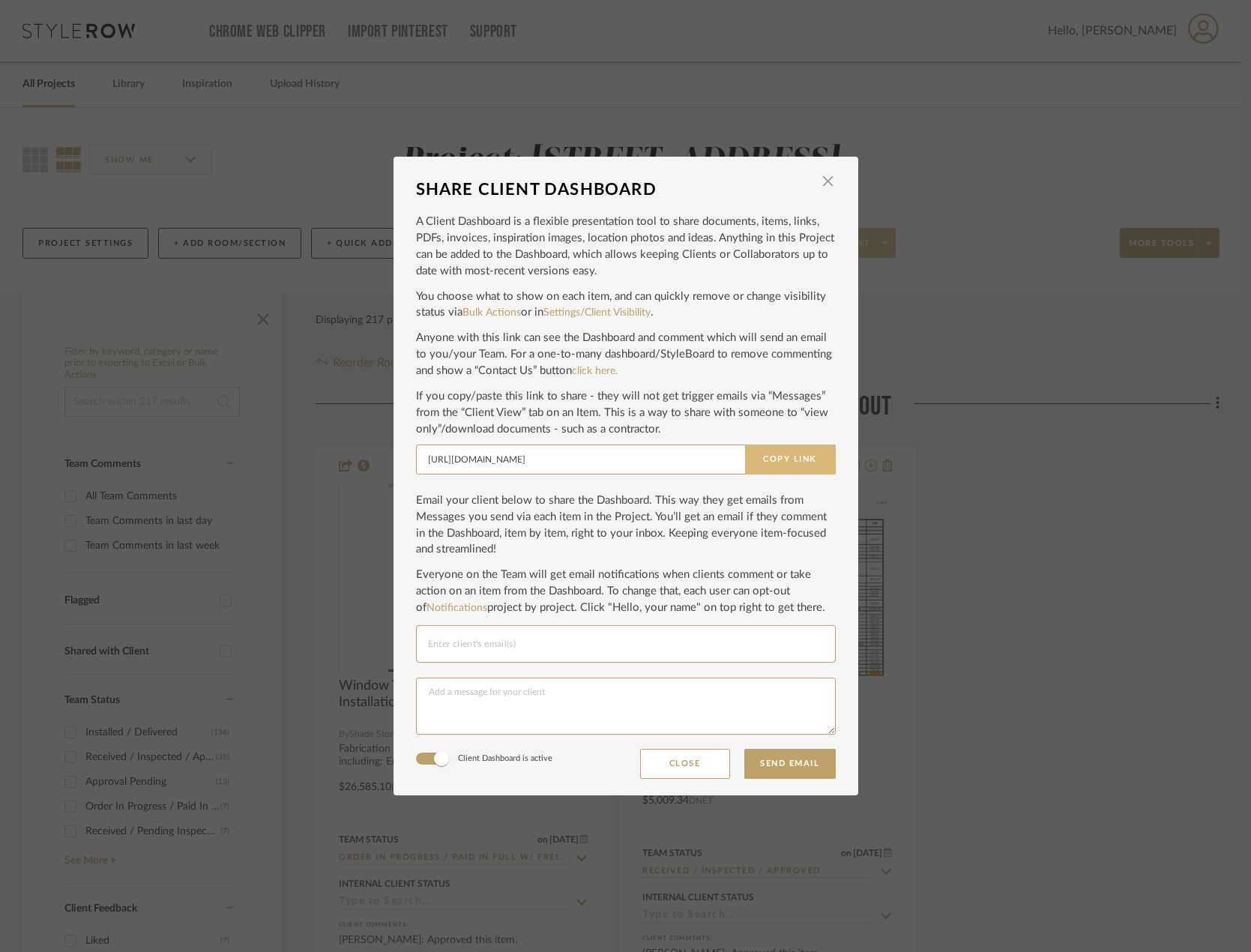
click at [792, 461] on button "Copy Link" at bounding box center [790, 460] width 91 height 30
click at [819, 185] on span "button" at bounding box center [828, 182] width 30 height 30
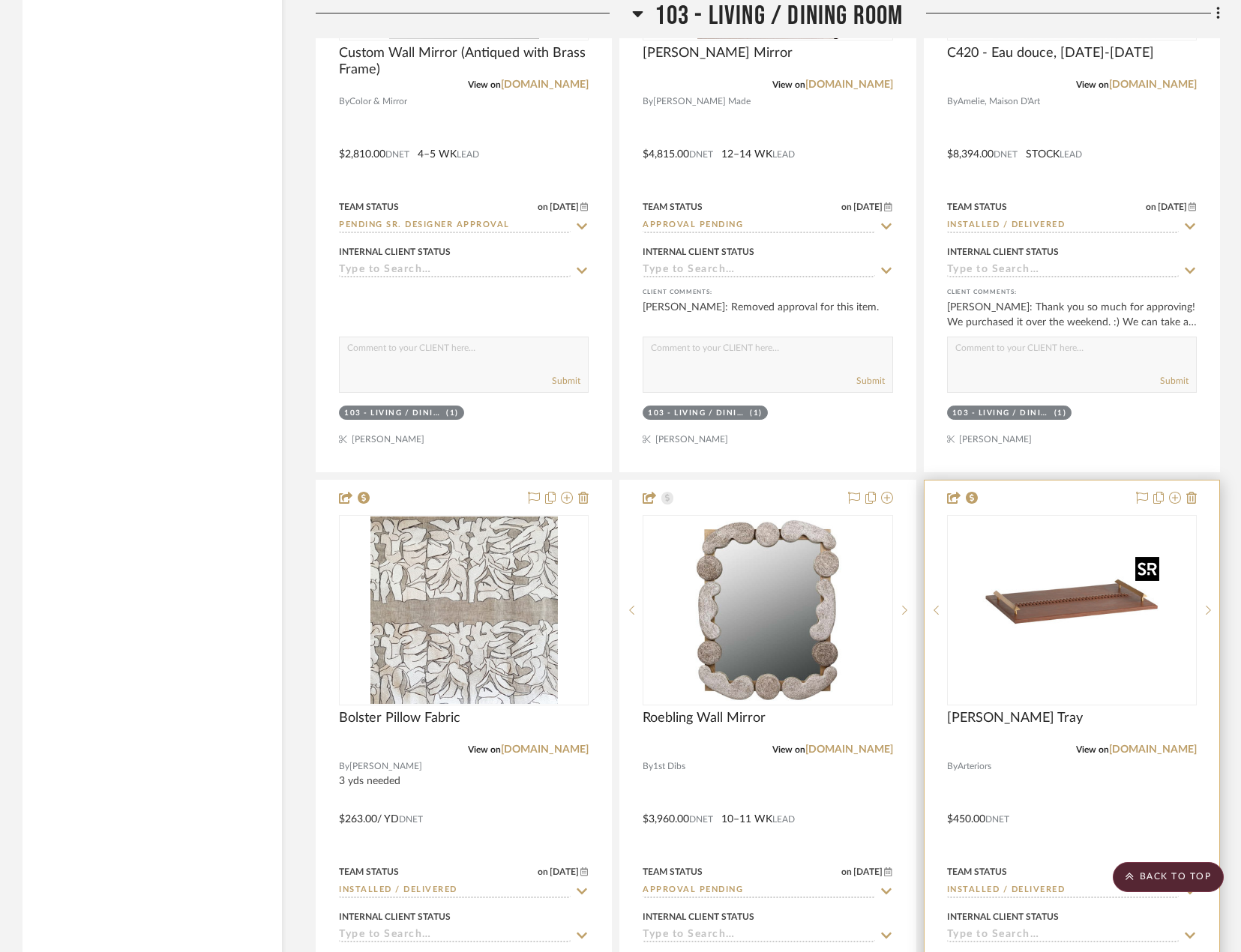
scroll to position [3898, 0]
